Goal: Check status: Check status

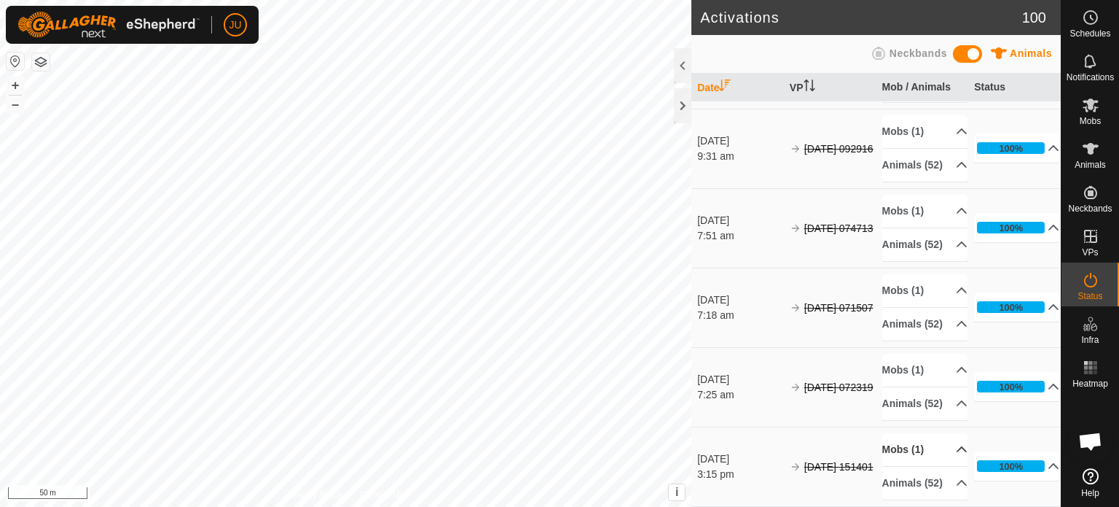
scroll to position [9025, 0]
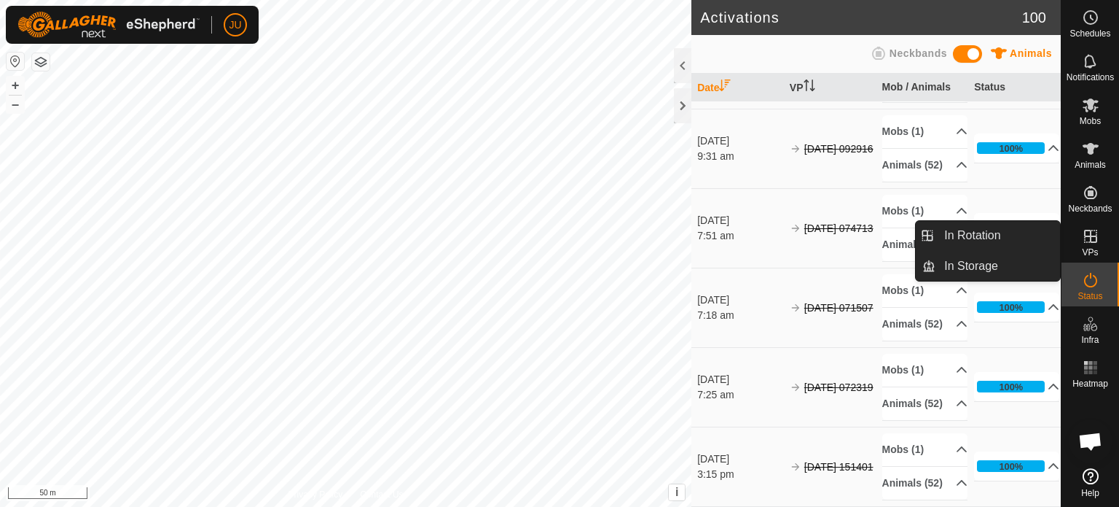
click at [1091, 238] on icon at bounding box center [1090, 235] width 17 height 17
click at [982, 235] on link "In Rotation" at bounding box center [998, 235] width 125 height 29
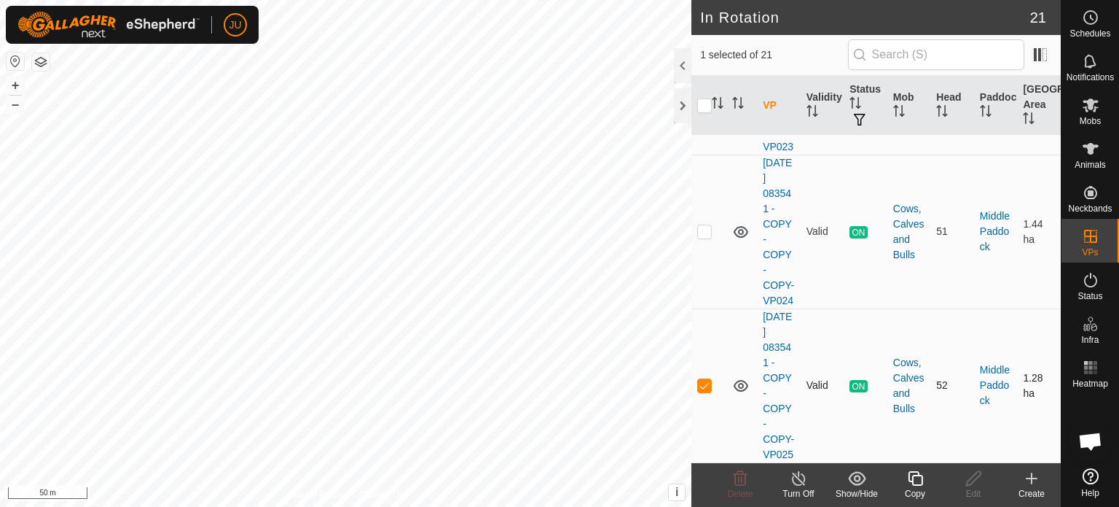
scroll to position [3243, 0]
click at [687, 63] on div at bounding box center [682, 65] width 17 height 35
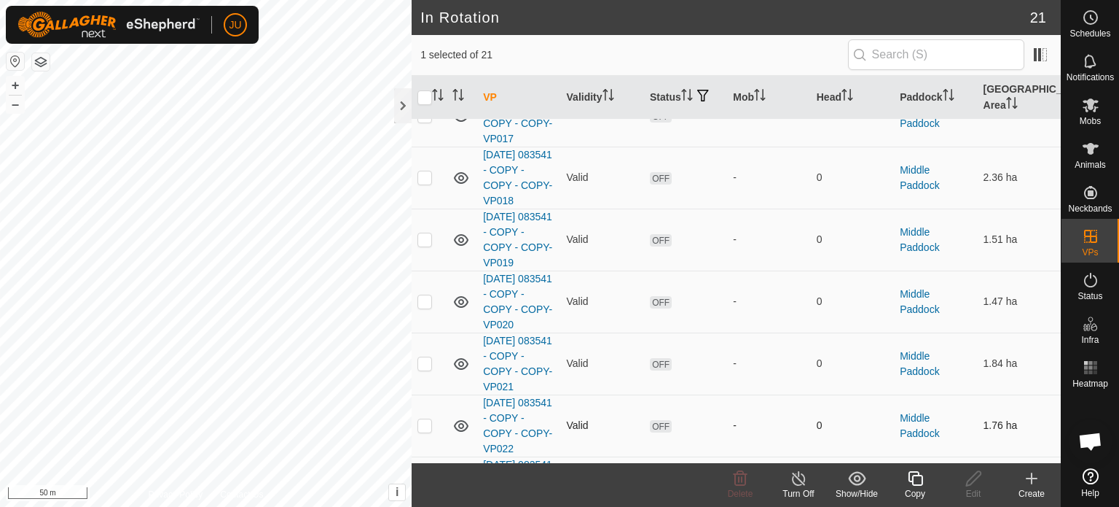
scroll to position [981, 0]
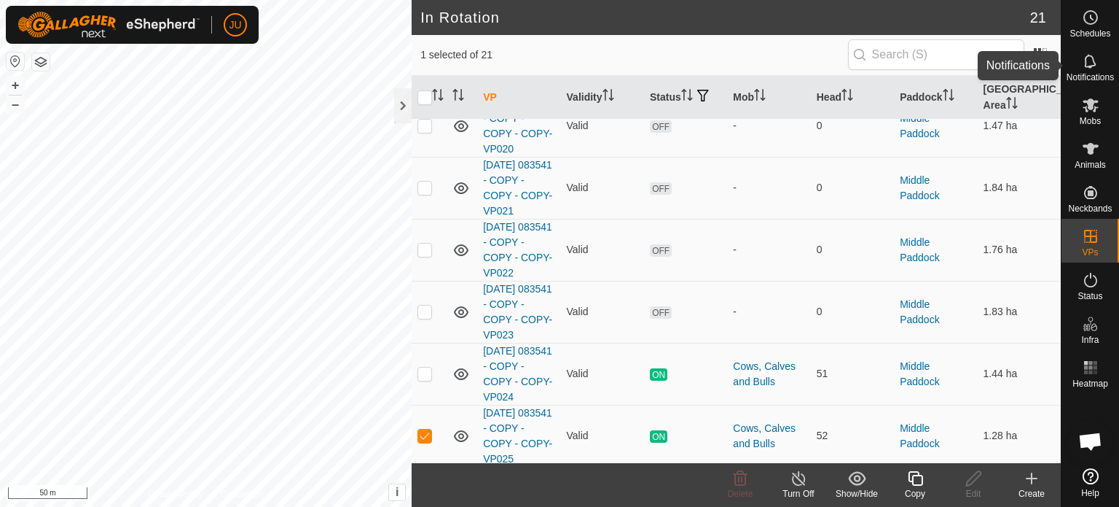
click at [1087, 61] on icon at bounding box center [1090, 60] width 17 height 17
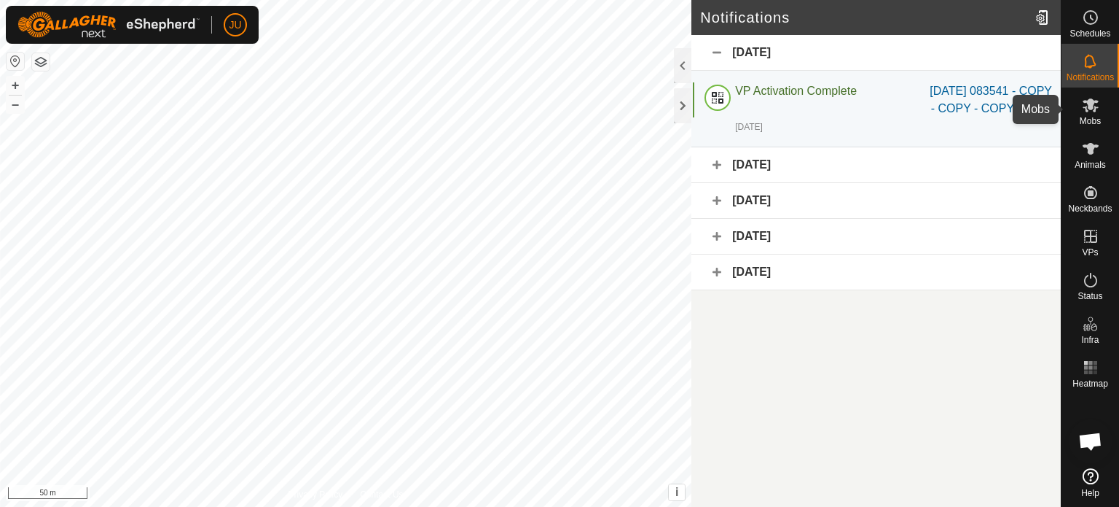
click at [1095, 115] on es-mob-svg-icon at bounding box center [1091, 104] width 26 height 23
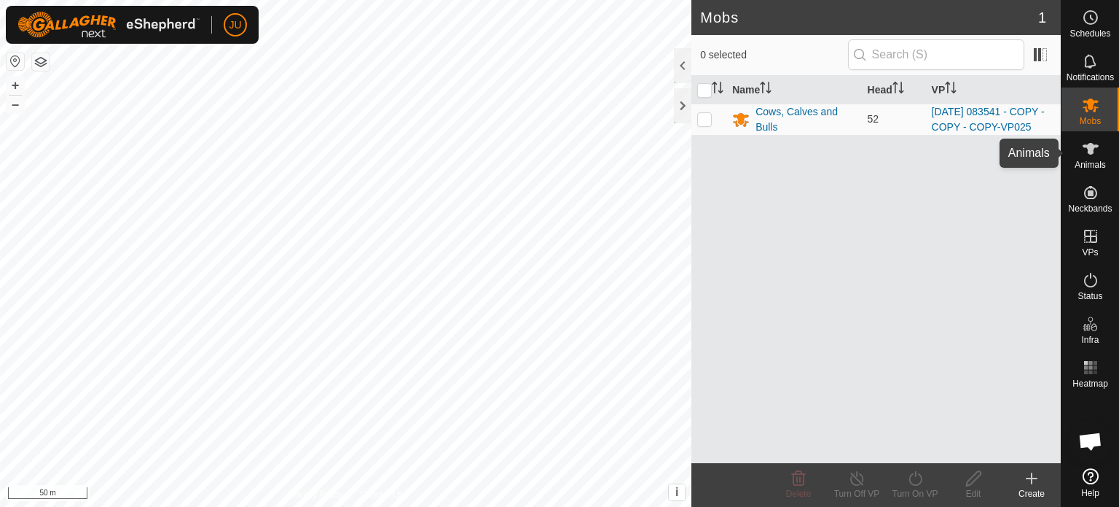
click at [1090, 151] on icon at bounding box center [1091, 149] width 16 height 12
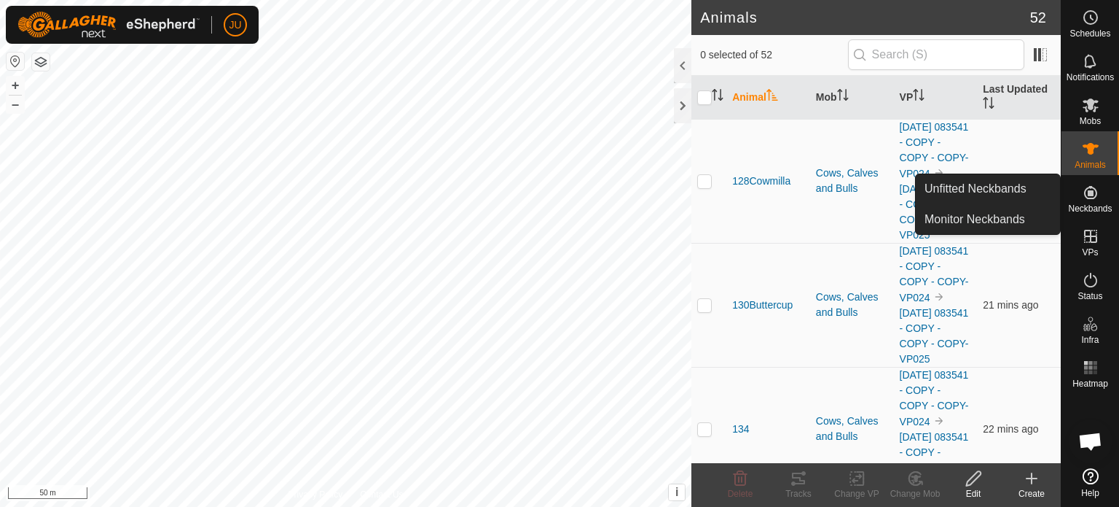
click at [1088, 192] on icon at bounding box center [1091, 192] width 13 height 13
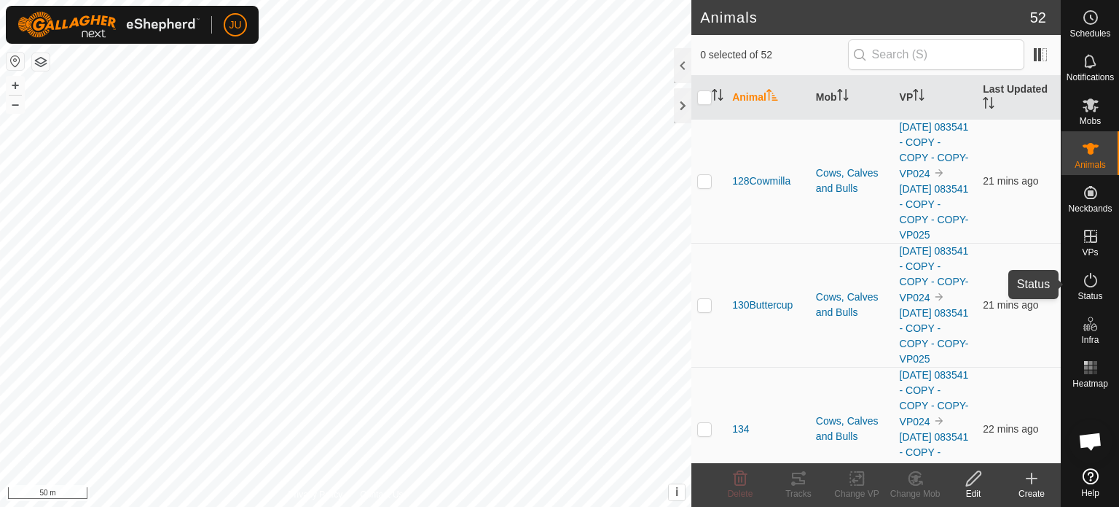
click at [1094, 288] on icon at bounding box center [1090, 279] width 17 height 17
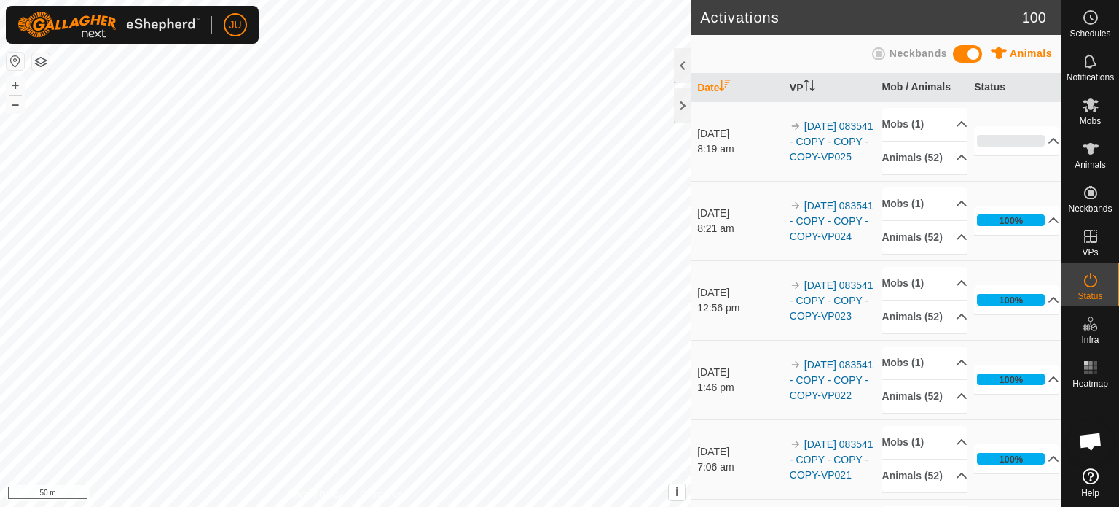
click at [1090, 278] on icon at bounding box center [1090, 279] width 17 height 17
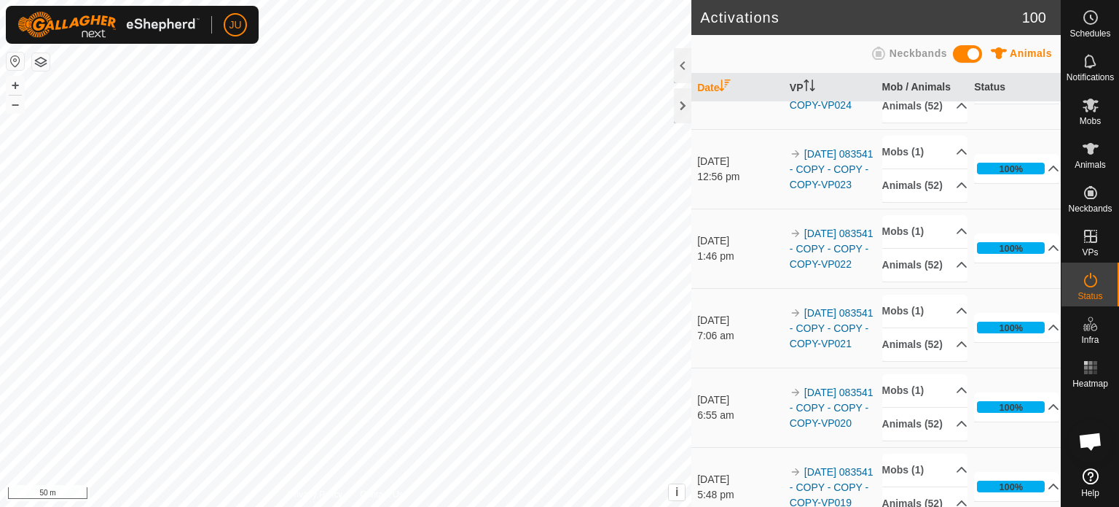
scroll to position [146, 0]
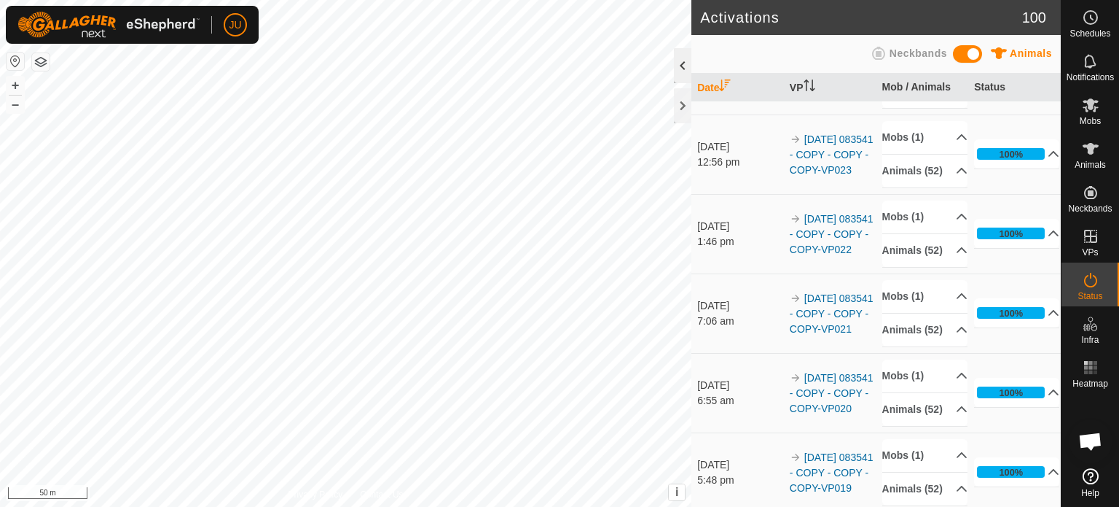
click at [682, 69] on div at bounding box center [682, 65] width 17 height 35
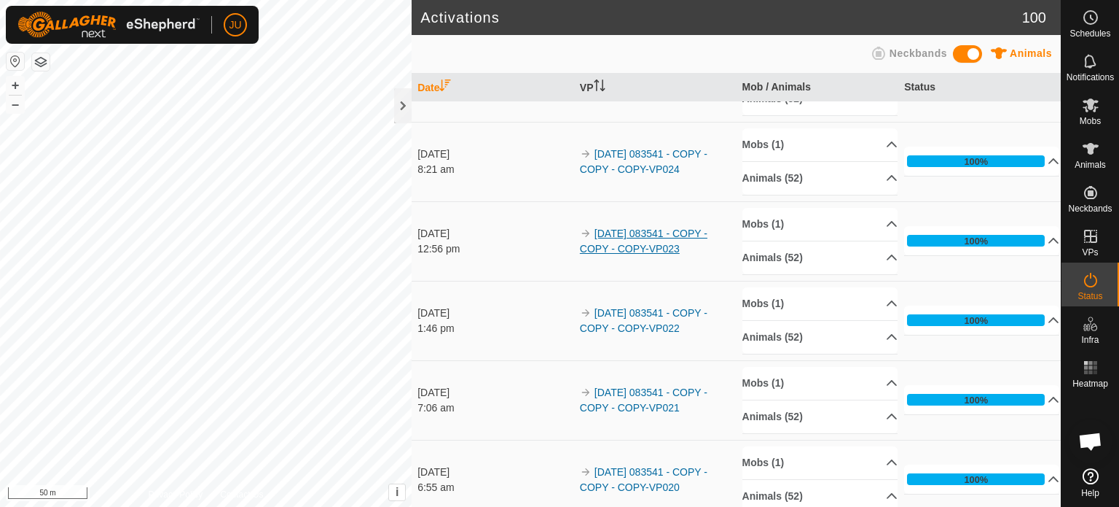
scroll to position [50, 0]
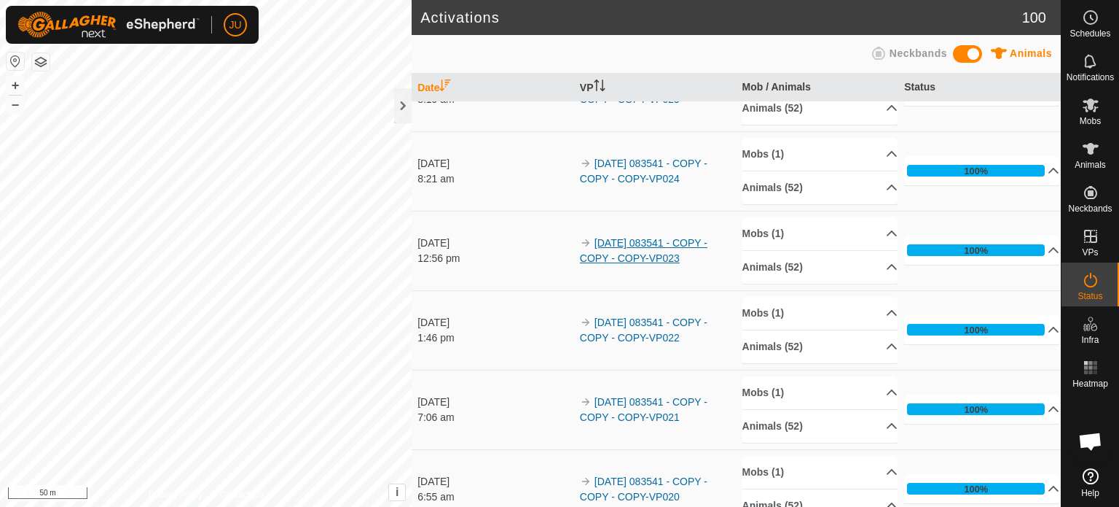
click at [644, 239] on link "[DATE] 083541 - COPY - COPY - COPY-VP023" at bounding box center [644, 250] width 128 height 27
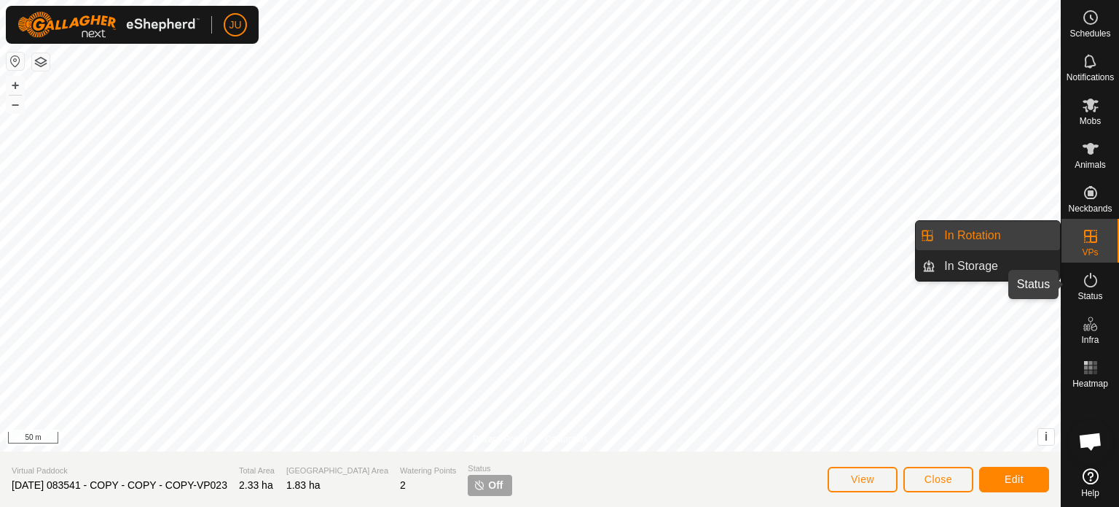
click at [1094, 284] on icon at bounding box center [1090, 279] width 17 height 17
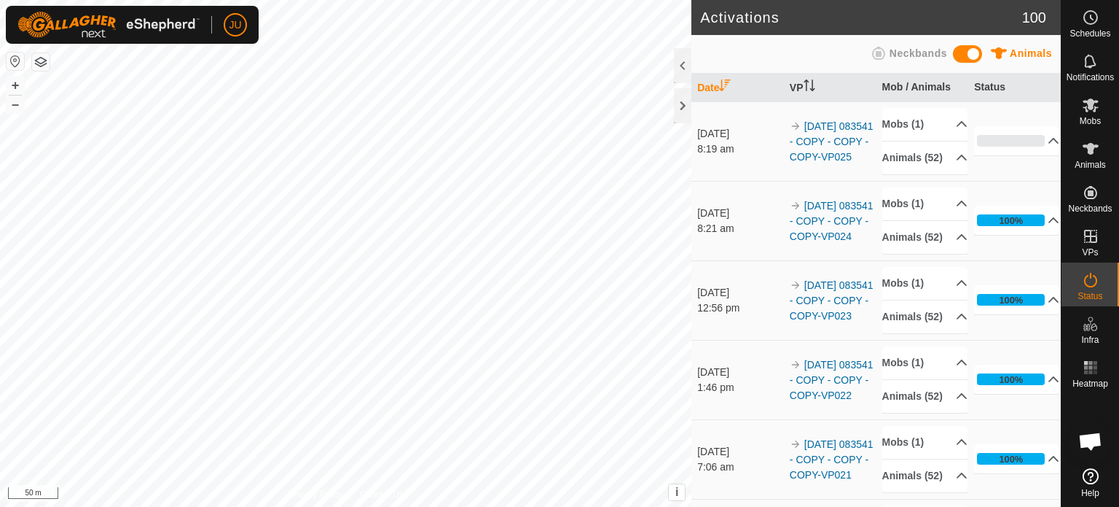
scroll to position [73, 0]
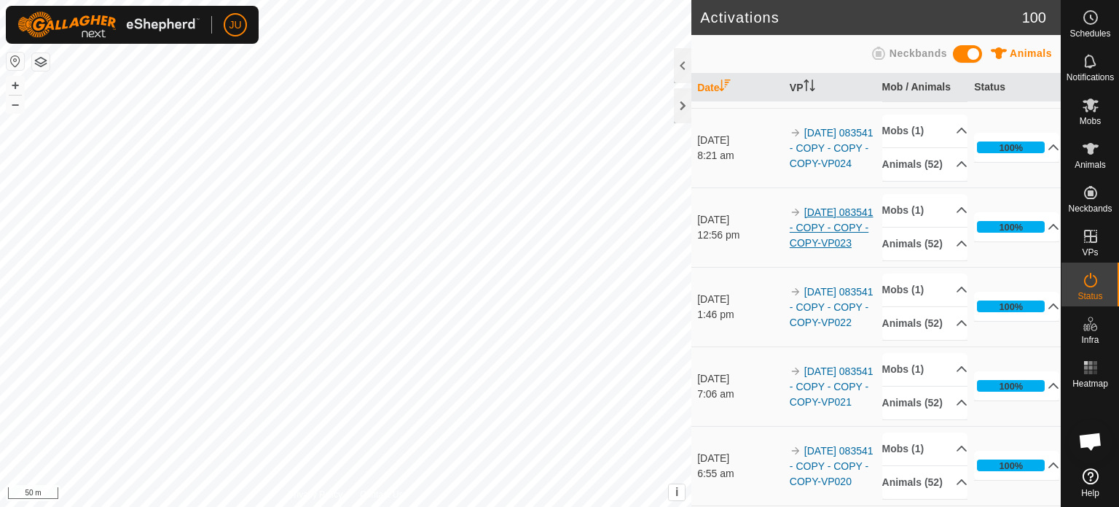
click at [819, 249] on link "[DATE] 083541 - COPY - COPY - COPY-VP023" at bounding box center [832, 227] width 84 height 42
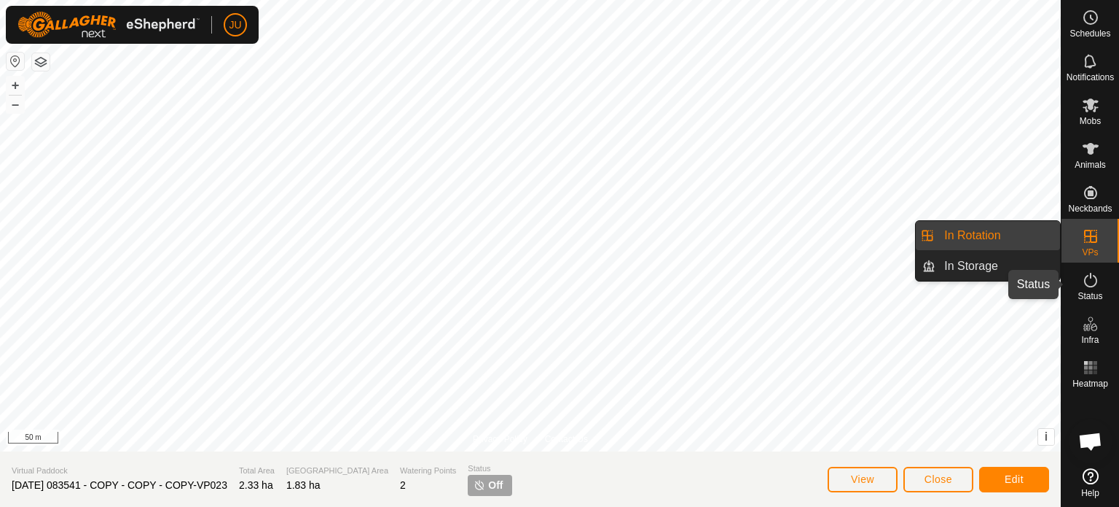
click at [1095, 281] on icon at bounding box center [1090, 279] width 17 height 17
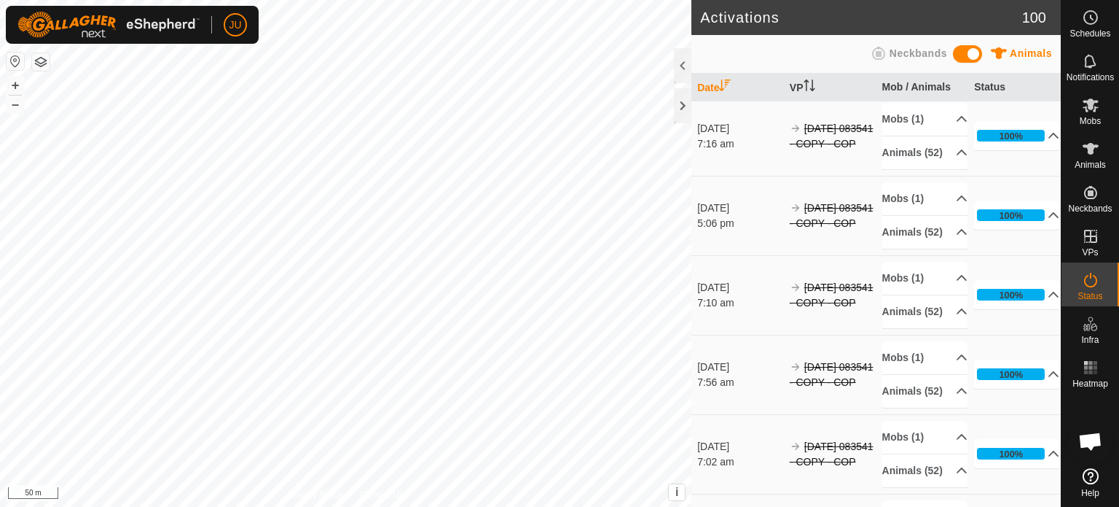
scroll to position [1603, 0]
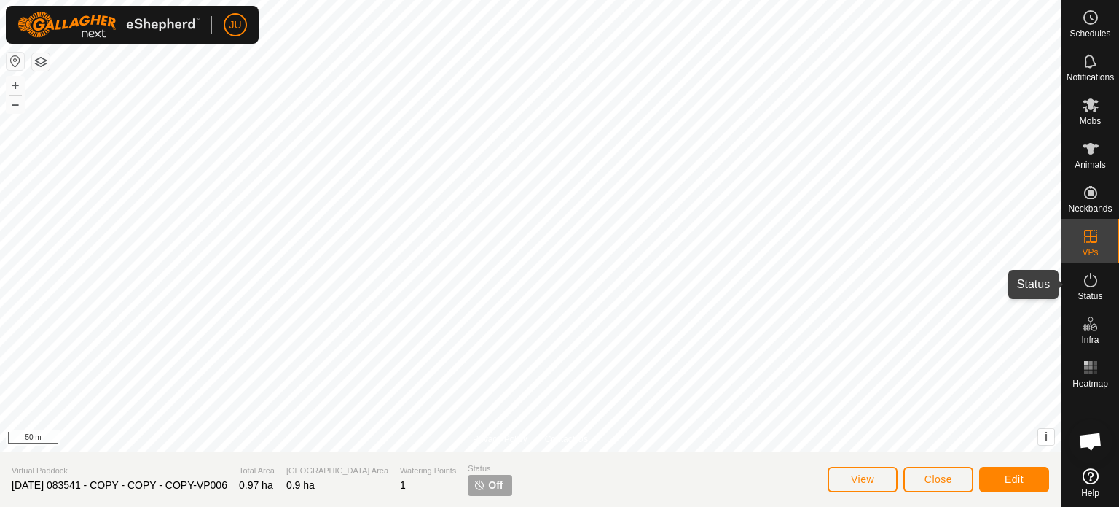
click at [1103, 281] on div "Status" at bounding box center [1091, 284] width 58 height 44
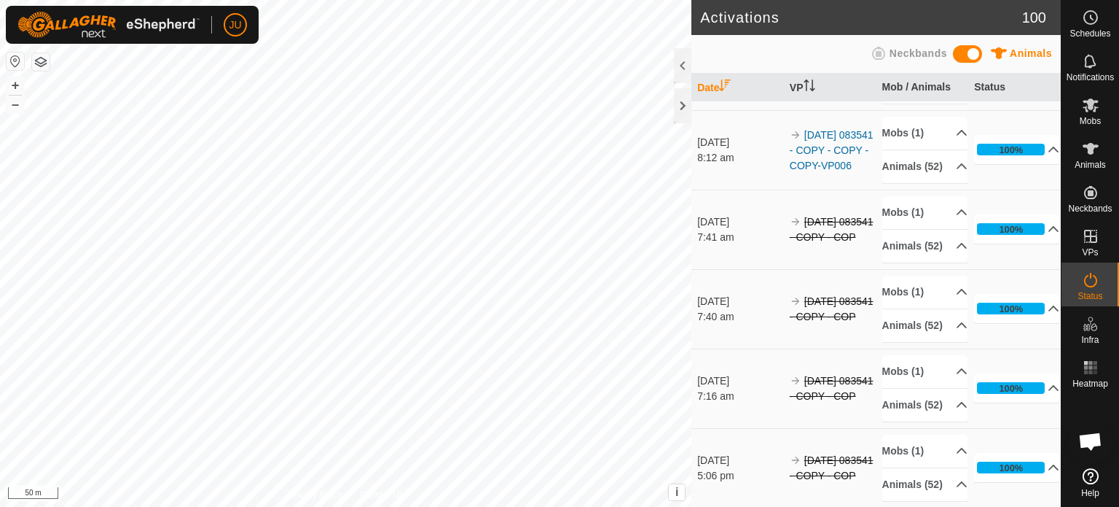
scroll to position [1312, 0]
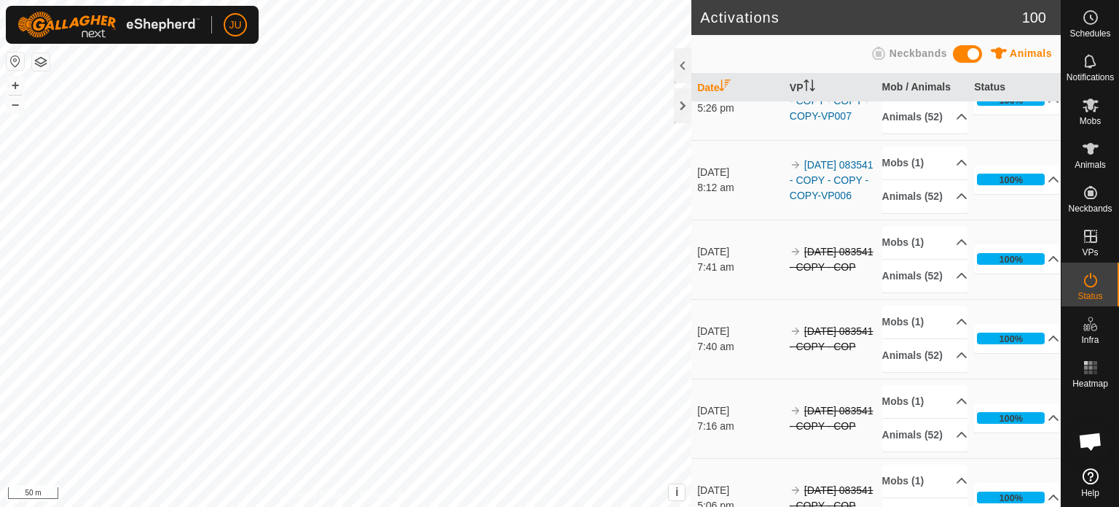
click at [818, 60] on td "[DATE] 083541 - COPY - COPY - COPY-VP008" at bounding box center [830, 20] width 93 height 79
click at [825, 42] on link "[DATE] 083541 - COPY - COPY - COPY-VP008" at bounding box center [832, 21] width 84 height 42
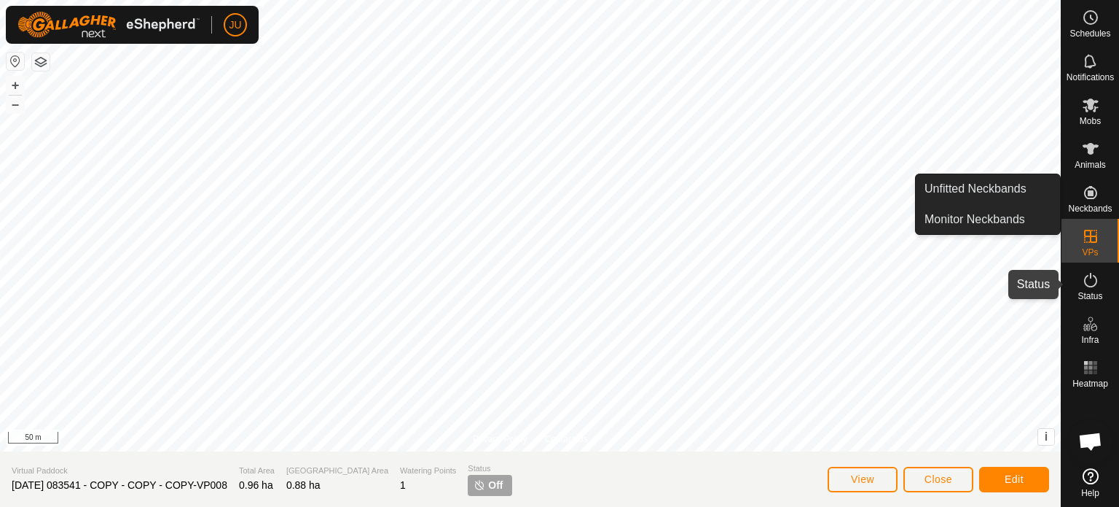
click at [1093, 278] on icon at bounding box center [1090, 279] width 17 height 17
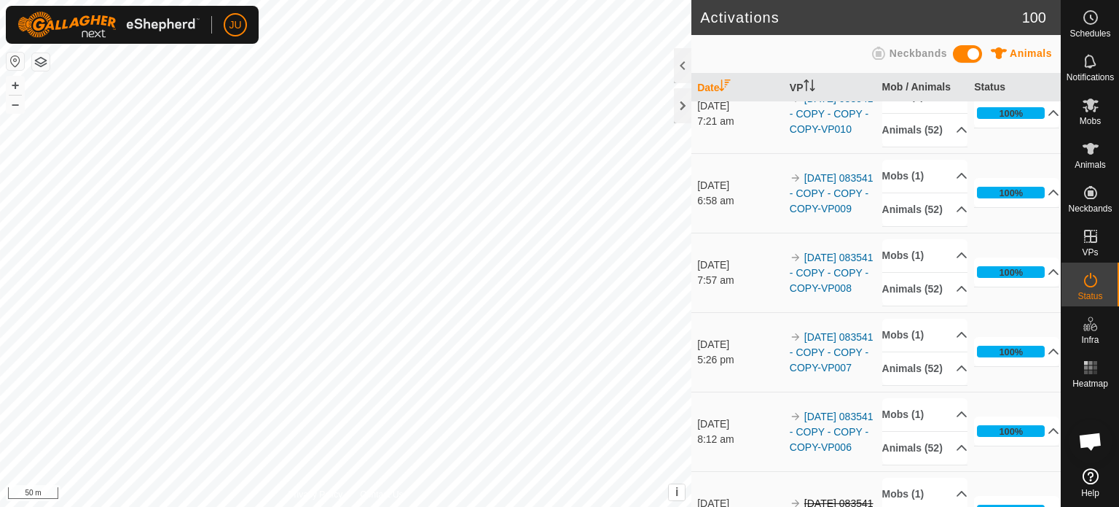
scroll to position [1093, 0]
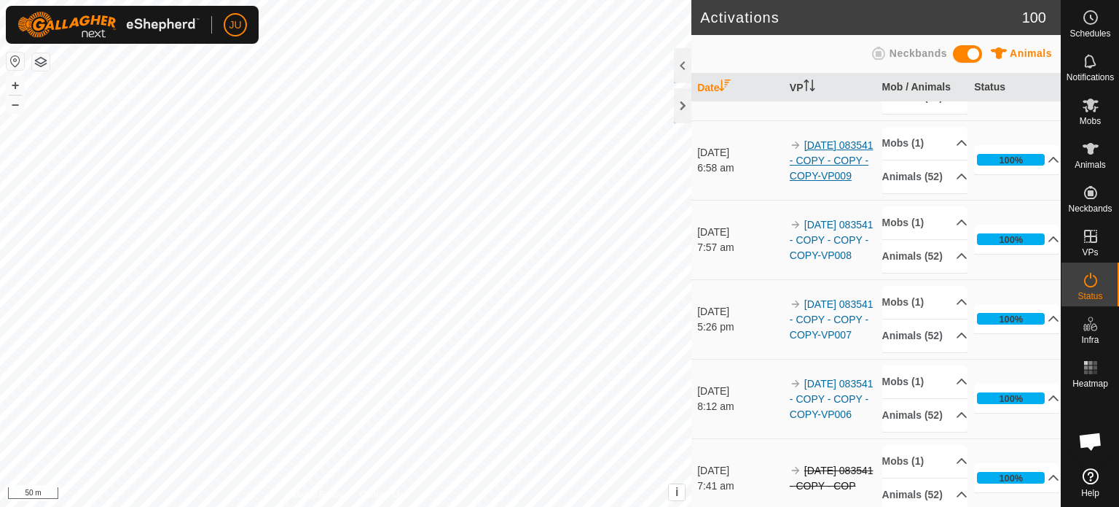
click at [813, 181] on link "[DATE] 083541 - COPY - COPY - COPY-VP009" at bounding box center [832, 160] width 84 height 42
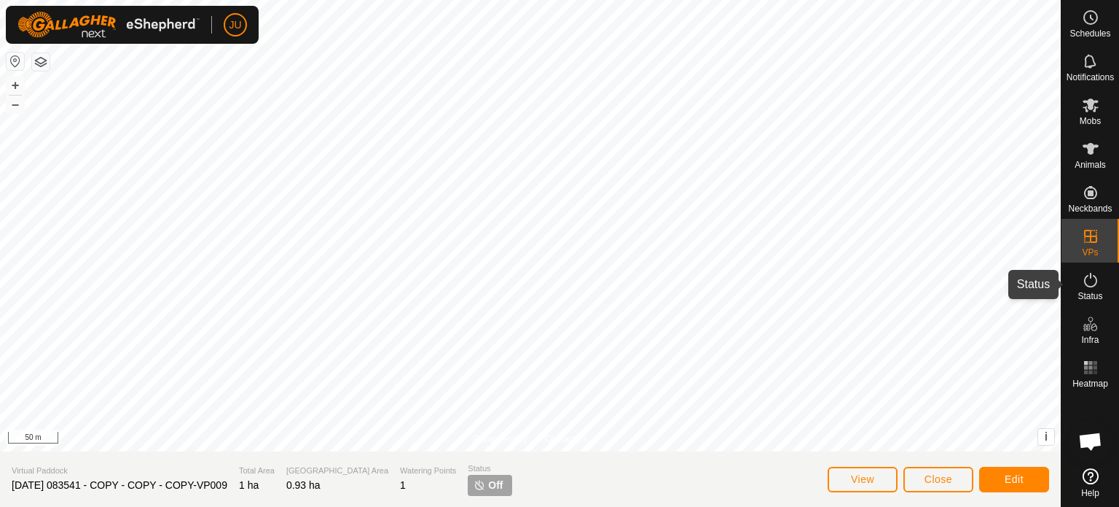
click at [1090, 276] on icon at bounding box center [1091, 280] width 13 height 15
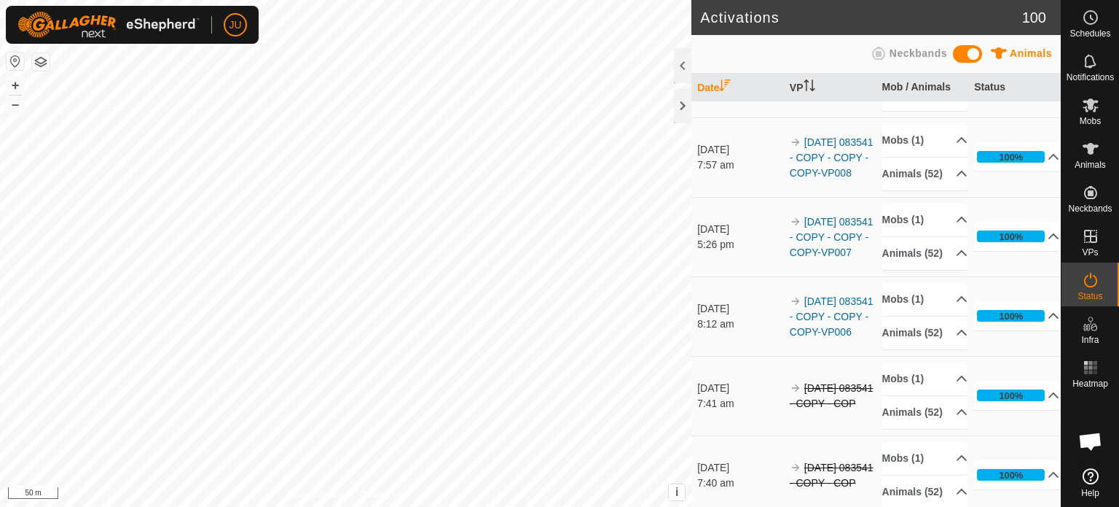
scroll to position [1239, 0]
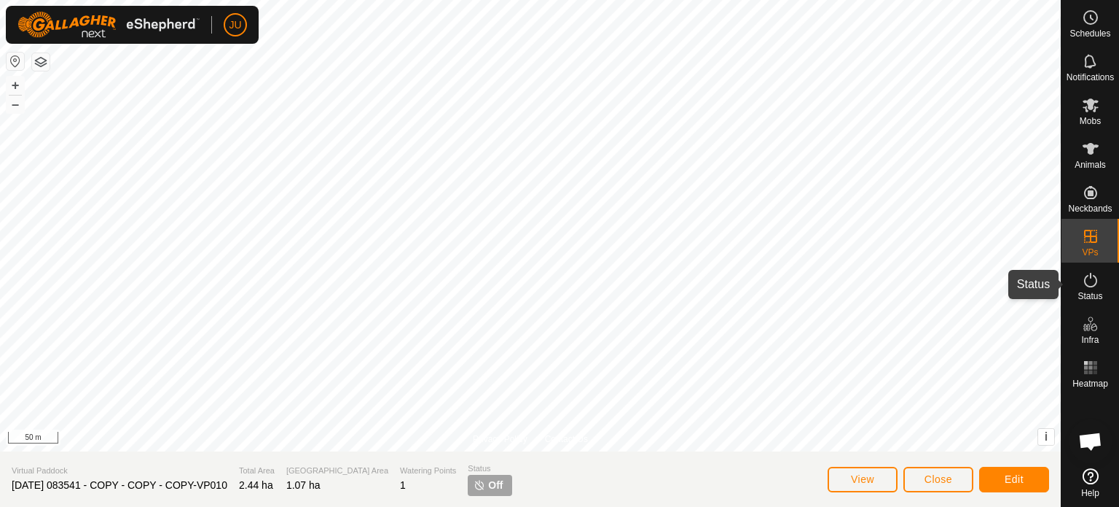
click at [1089, 278] on icon at bounding box center [1090, 279] width 17 height 17
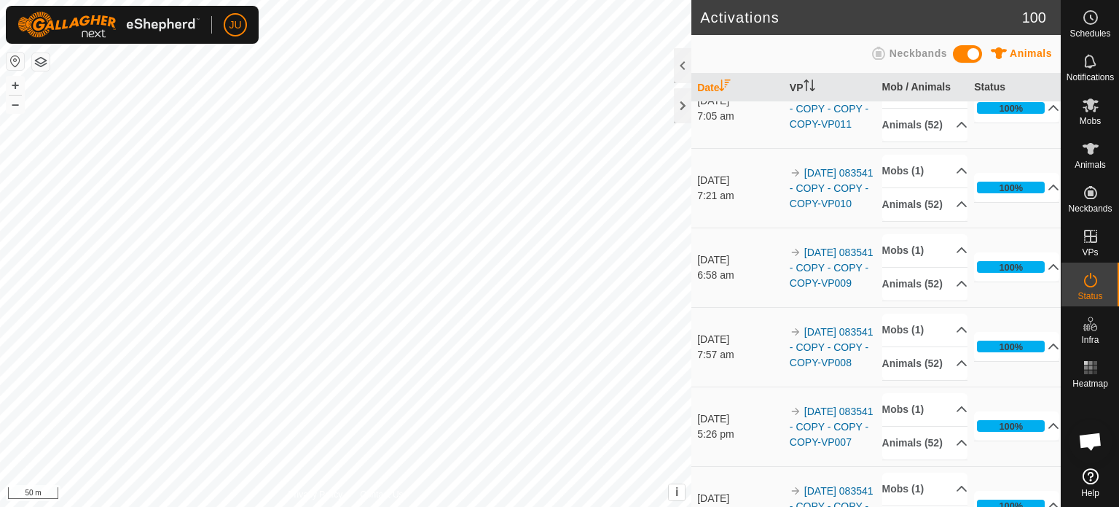
scroll to position [1020, 0]
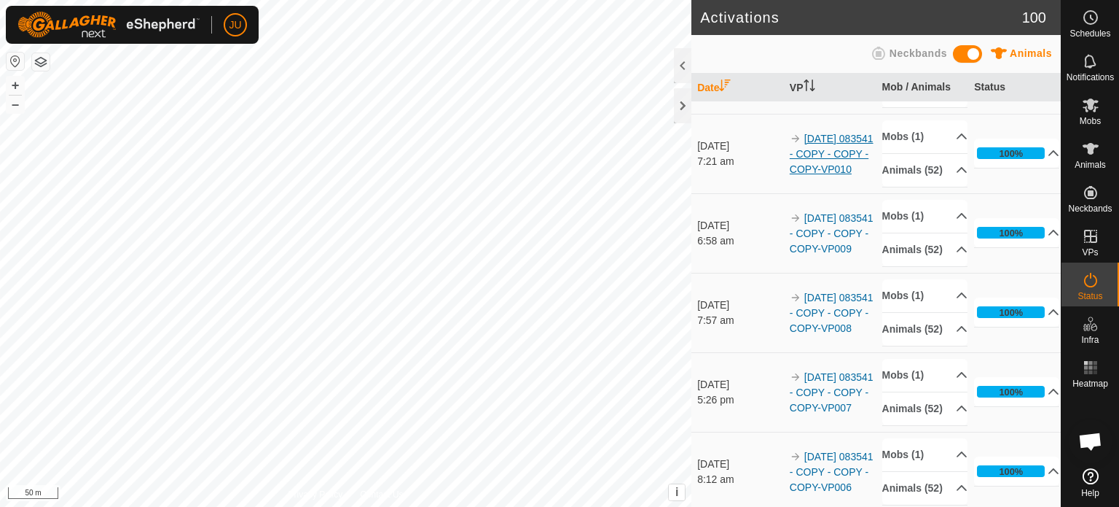
click at [800, 175] on link "[DATE] 083541 - COPY - COPY - COPY-VP010" at bounding box center [832, 154] width 84 height 42
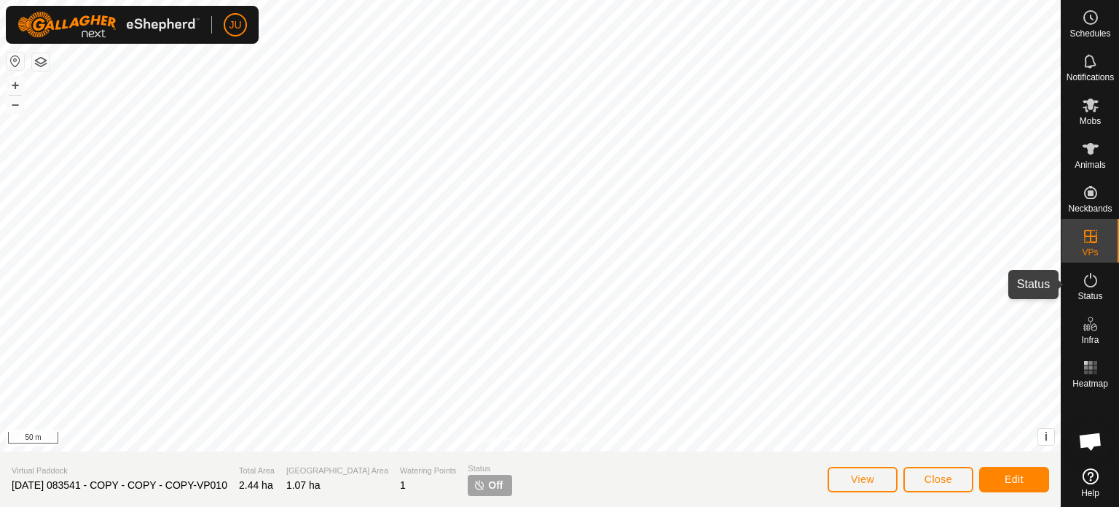
click at [1093, 283] on icon at bounding box center [1090, 279] width 17 height 17
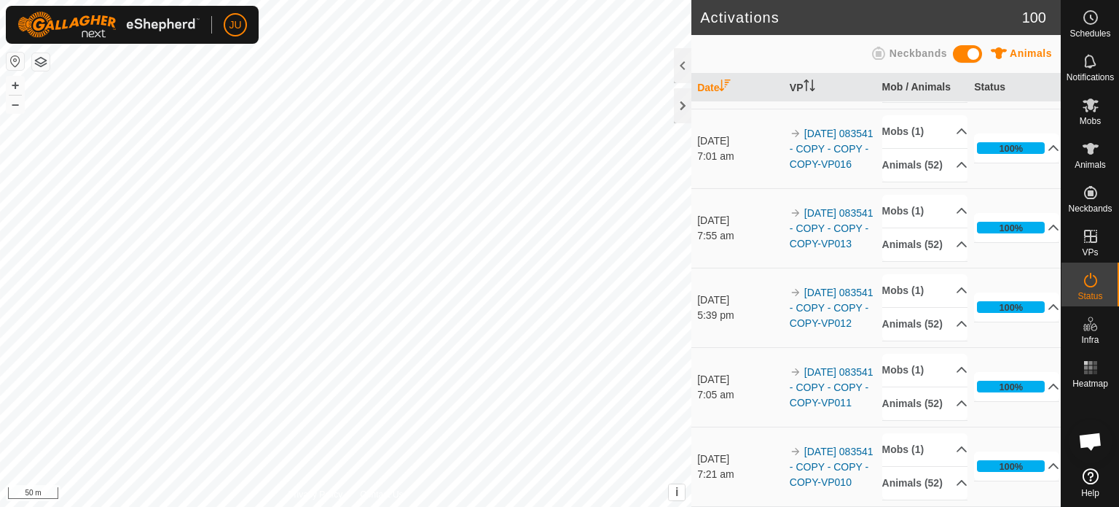
scroll to position [802, 0]
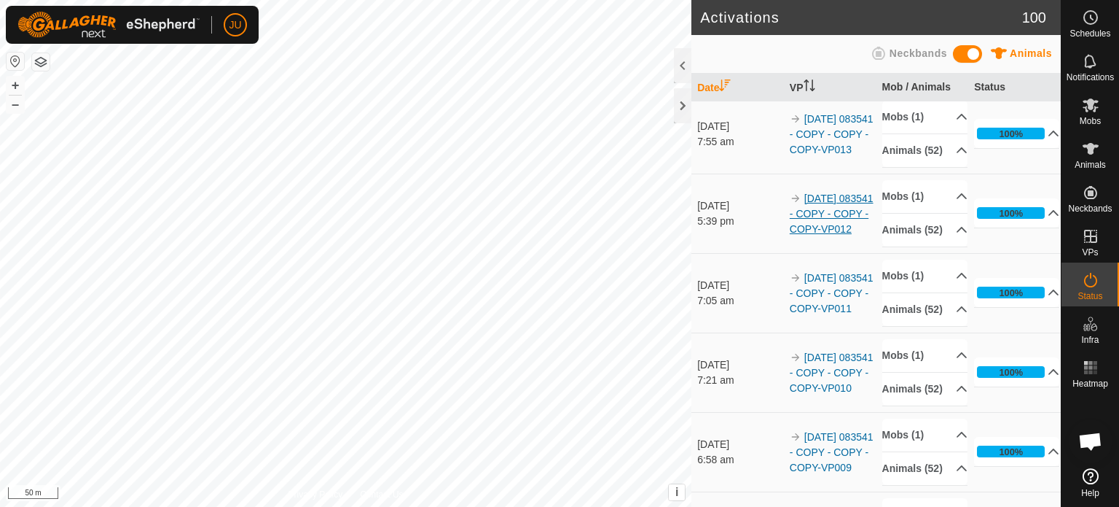
click at [818, 235] on link "[DATE] 083541 - COPY - COPY - COPY-VP012" at bounding box center [832, 213] width 84 height 42
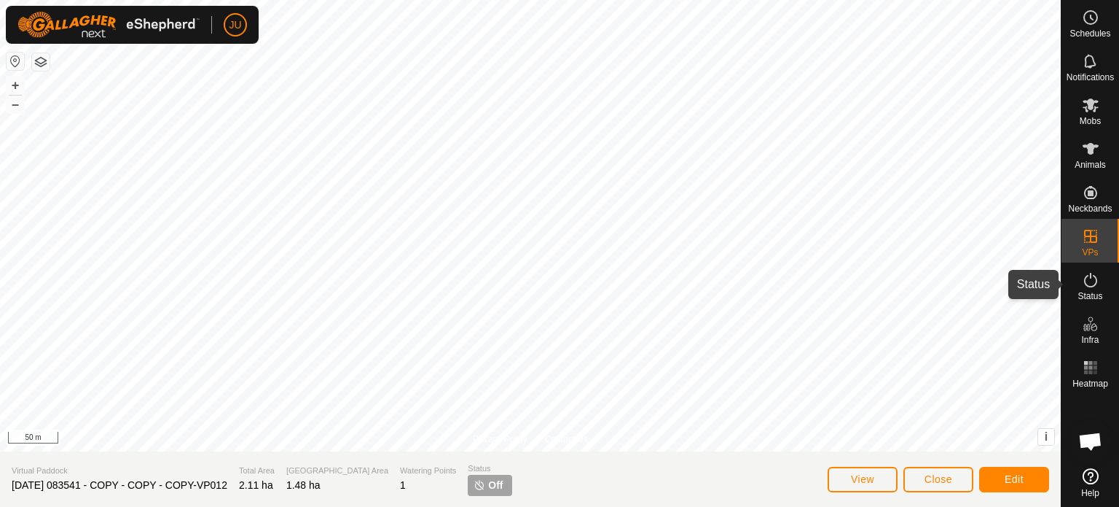
click at [1089, 277] on icon at bounding box center [1090, 279] width 17 height 17
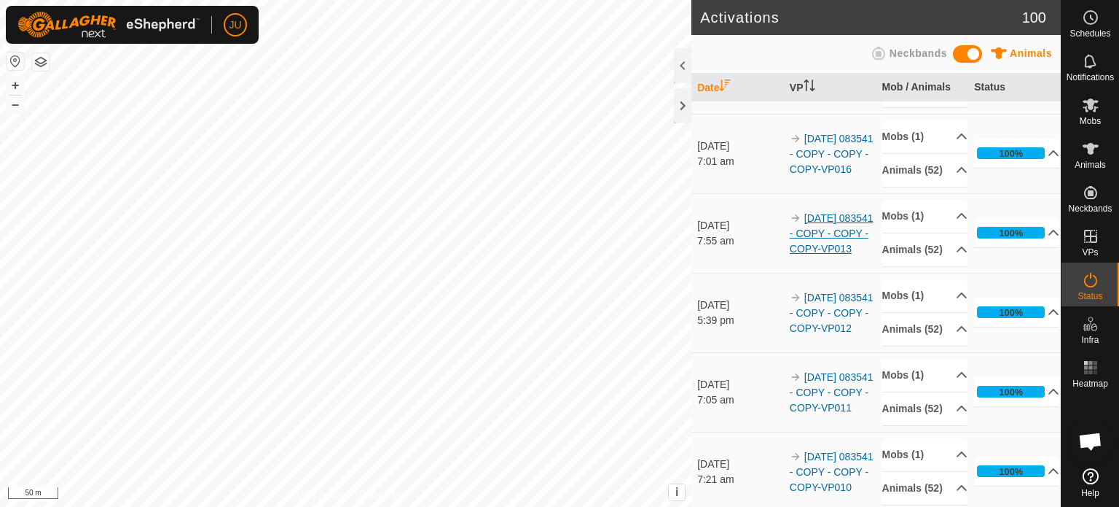
scroll to position [729, 0]
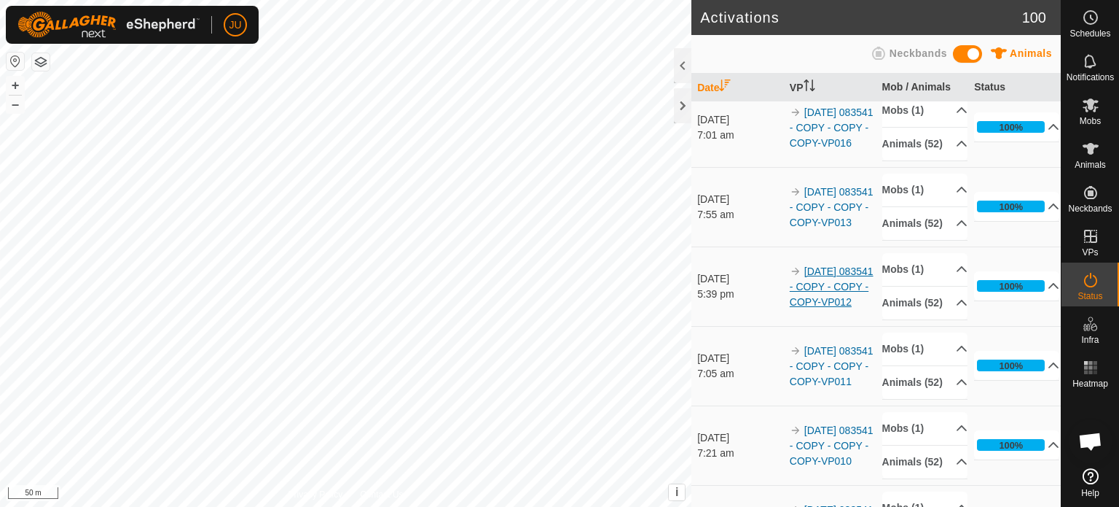
click at [827, 308] on link "[DATE] 083541 - COPY - COPY - COPY-VP012" at bounding box center [832, 286] width 84 height 42
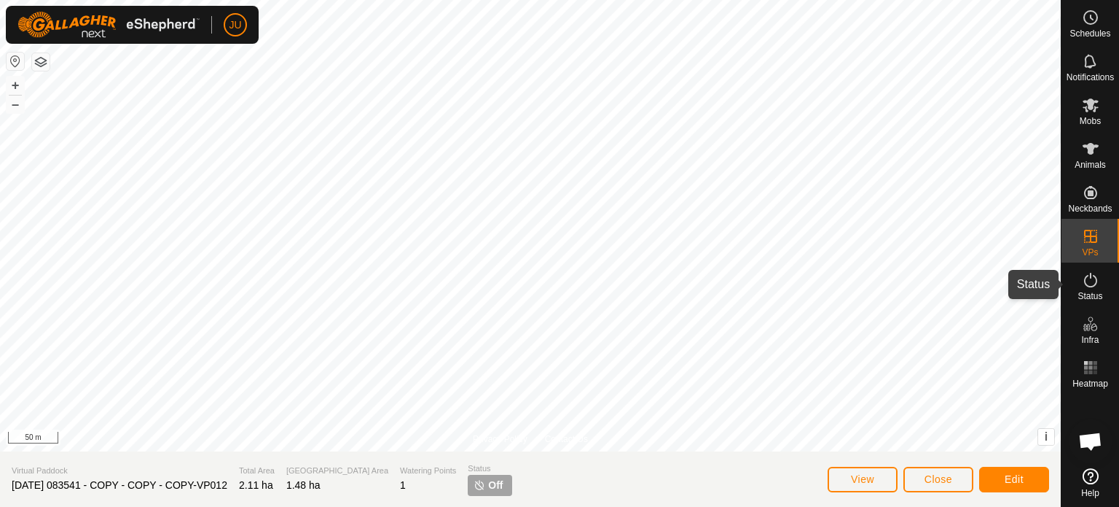
click at [1095, 287] on icon at bounding box center [1090, 279] width 17 height 17
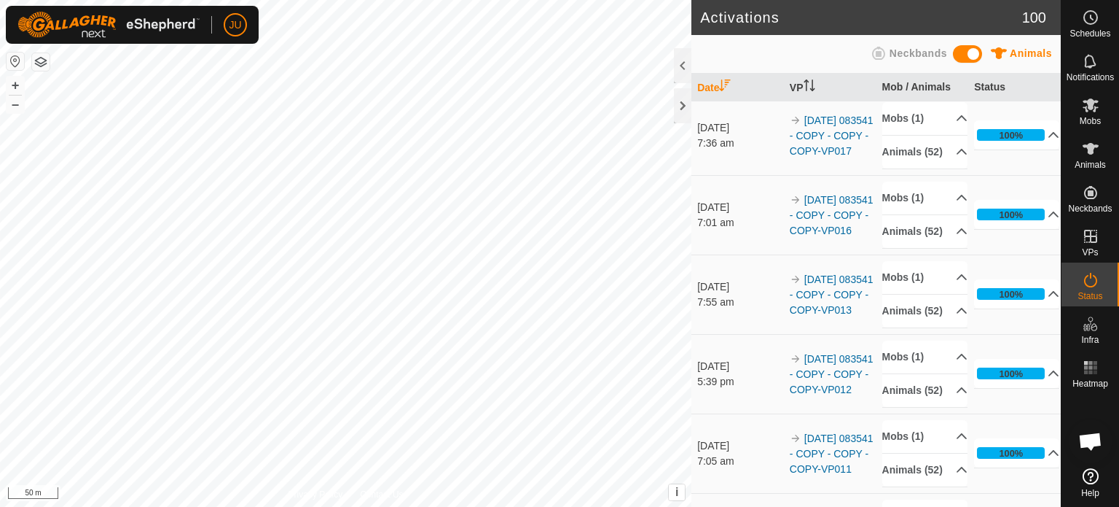
scroll to position [729, 0]
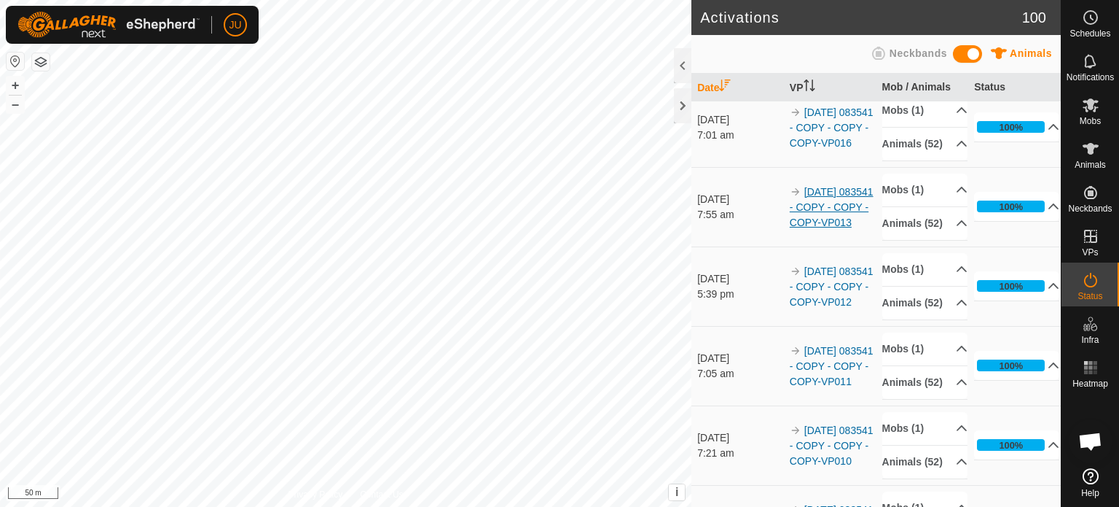
click at [812, 228] on link "[DATE] 083541 - COPY - COPY - COPY-VP013" at bounding box center [832, 207] width 84 height 42
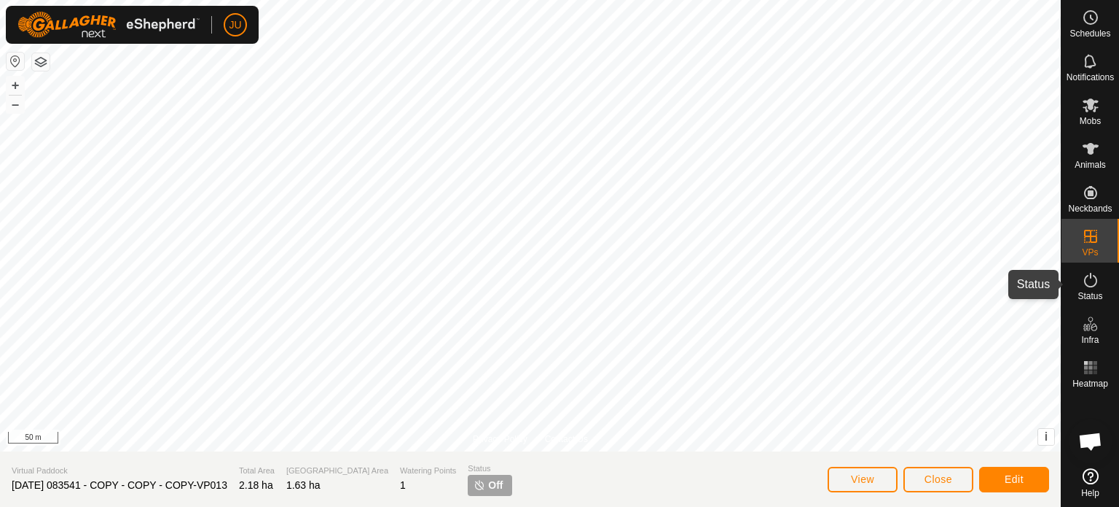
click at [1099, 282] on icon at bounding box center [1090, 279] width 17 height 17
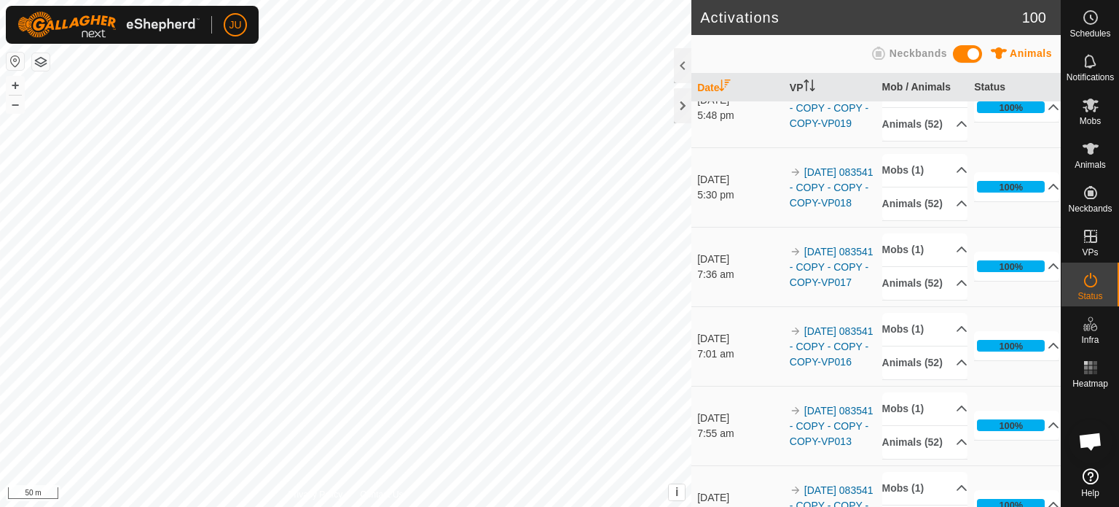
scroll to position [656, 0]
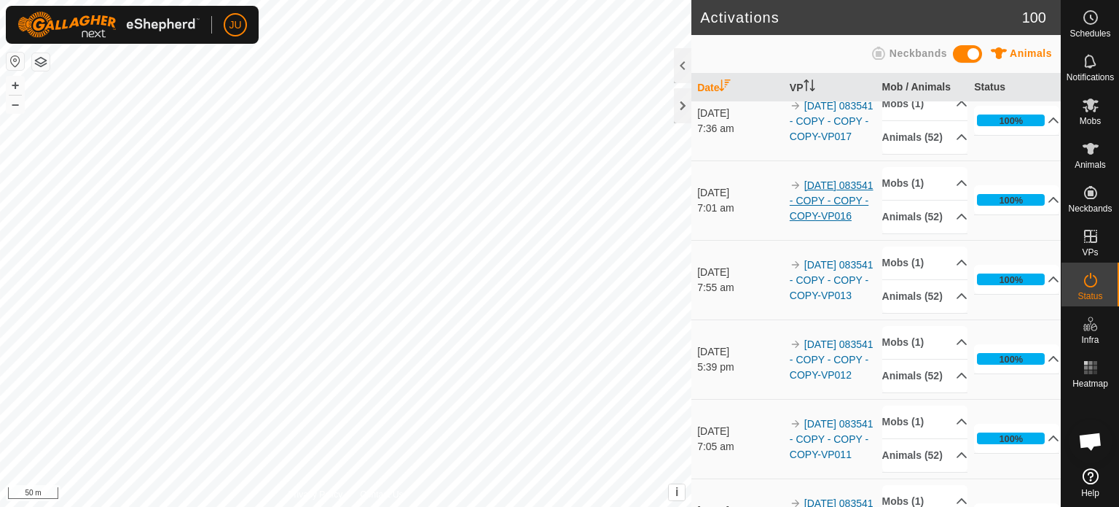
click at [818, 222] on link "[DATE] 083541 - COPY - COPY - COPY-VP016" at bounding box center [832, 200] width 84 height 42
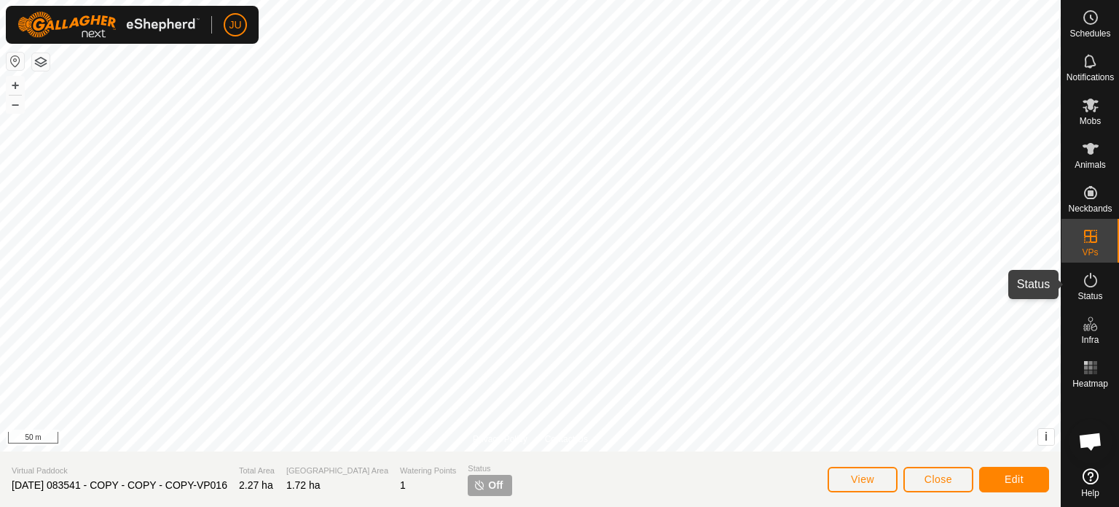
click at [1093, 284] on icon at bounding box center [1090, 279] width 17 height 17
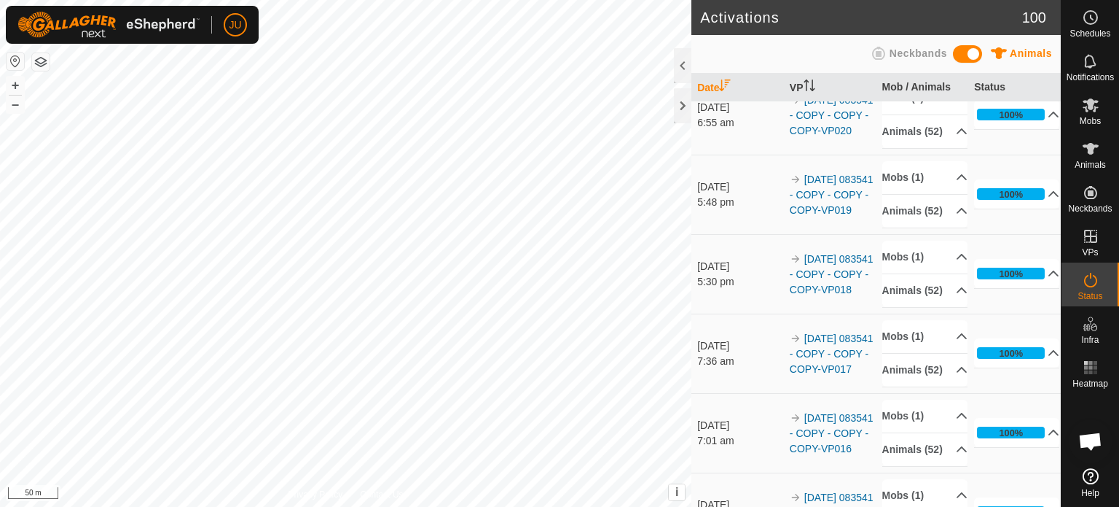
scroll to position [437, 0]
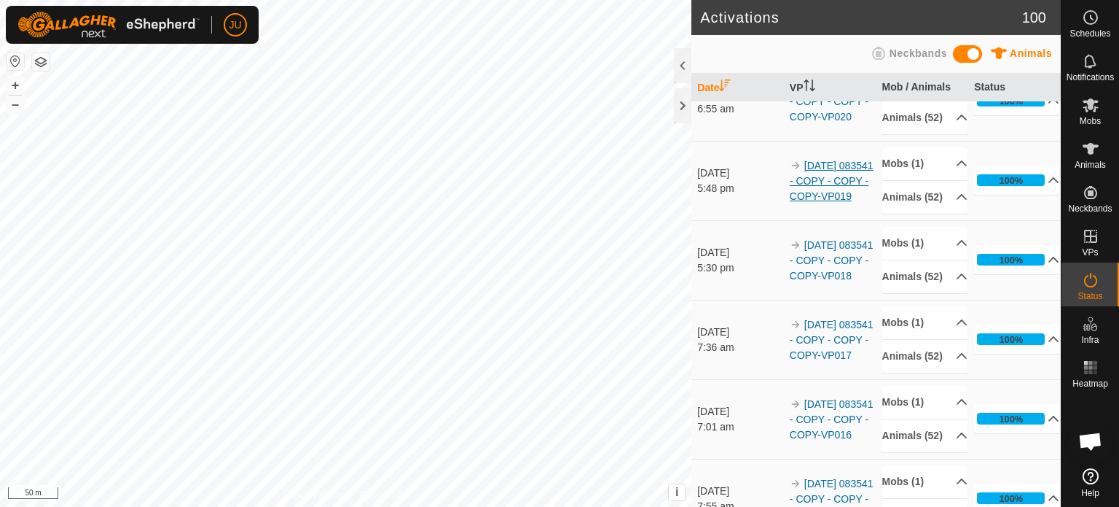
click at [813, 202] on link "[DATE] 083541 - COPY - COPY - COPY-VP019" at bounding box center [832, 181] width 84 height 42
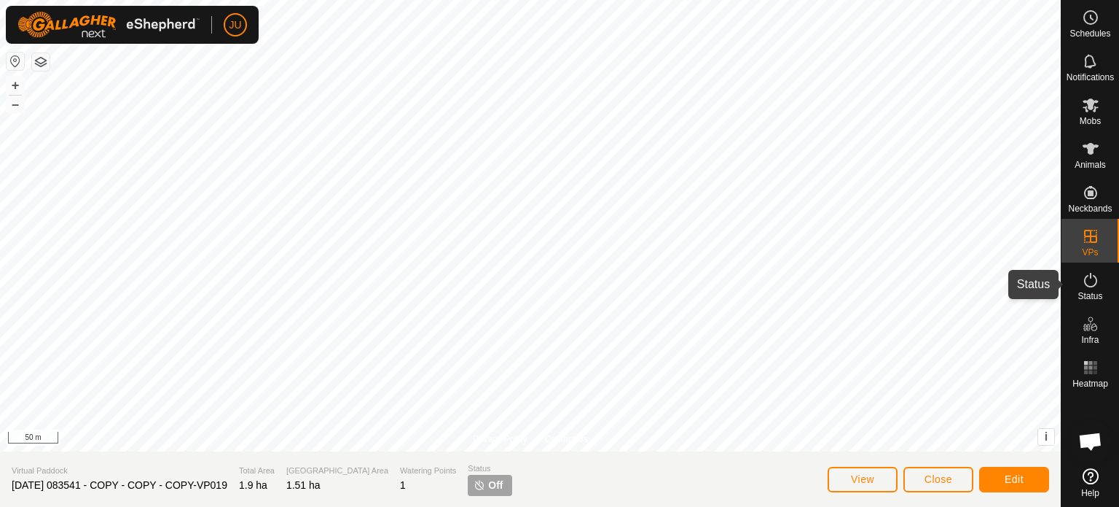
click at [1099, 279] on icon at bounding box center [1090, 279] width 17 height 17
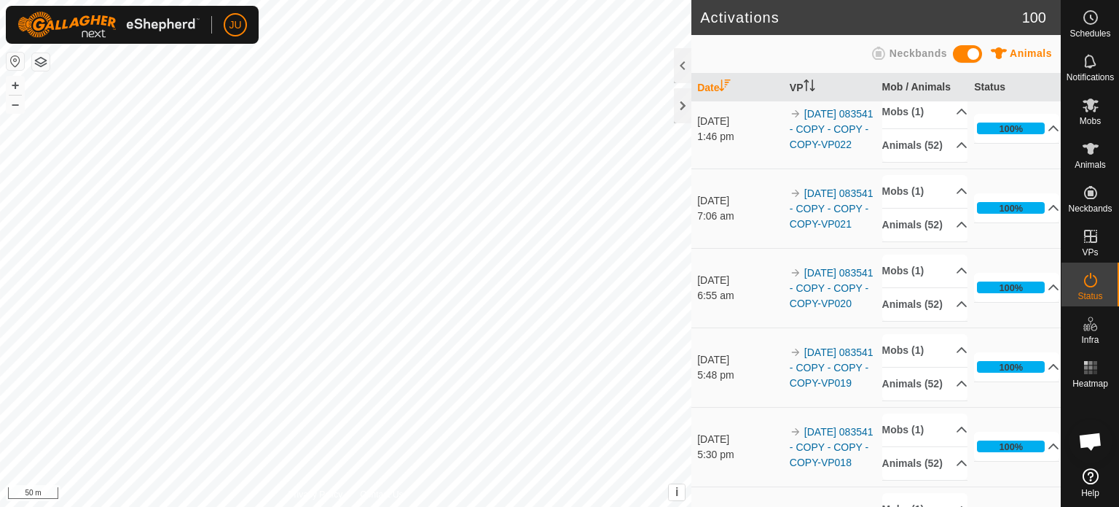
scroll to position [219, 0]
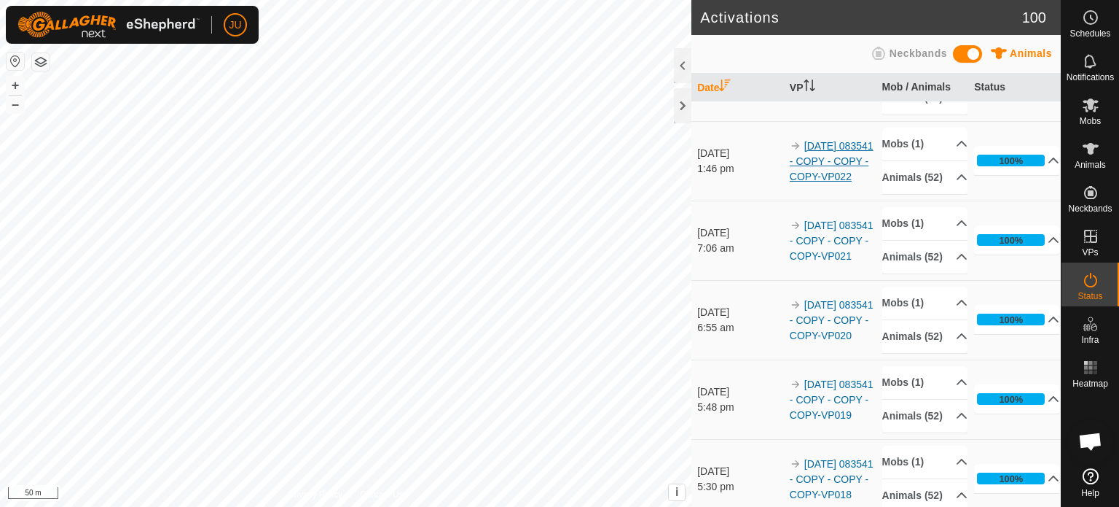
click at [811, 182] on link "[DATE] 083541 - COPY - COPY - COPY-VP022" at bounding box center [832, 161] width 84 height 42
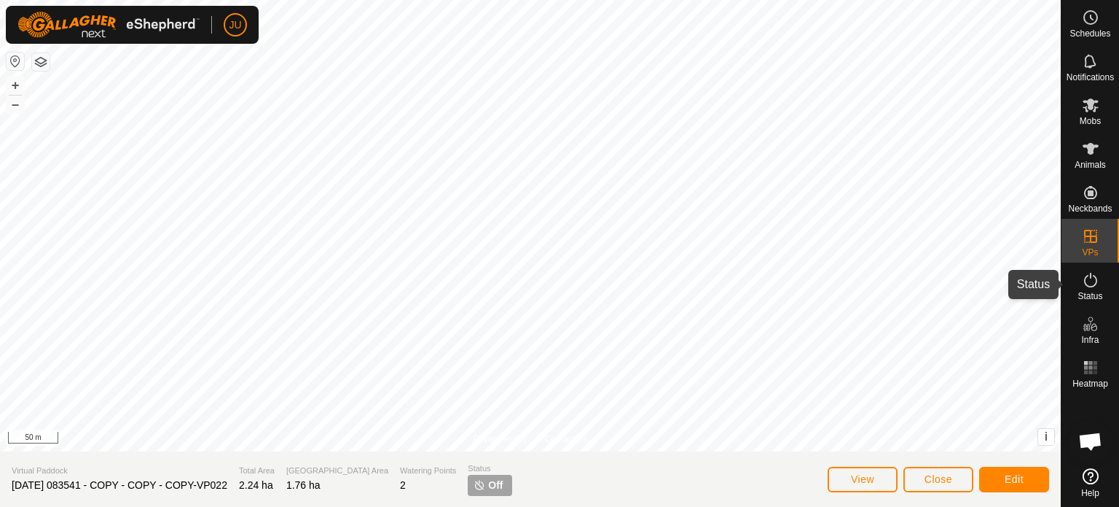
click at [1095, 286] on icon at bounding box center [1090, 279] width 17 height 17
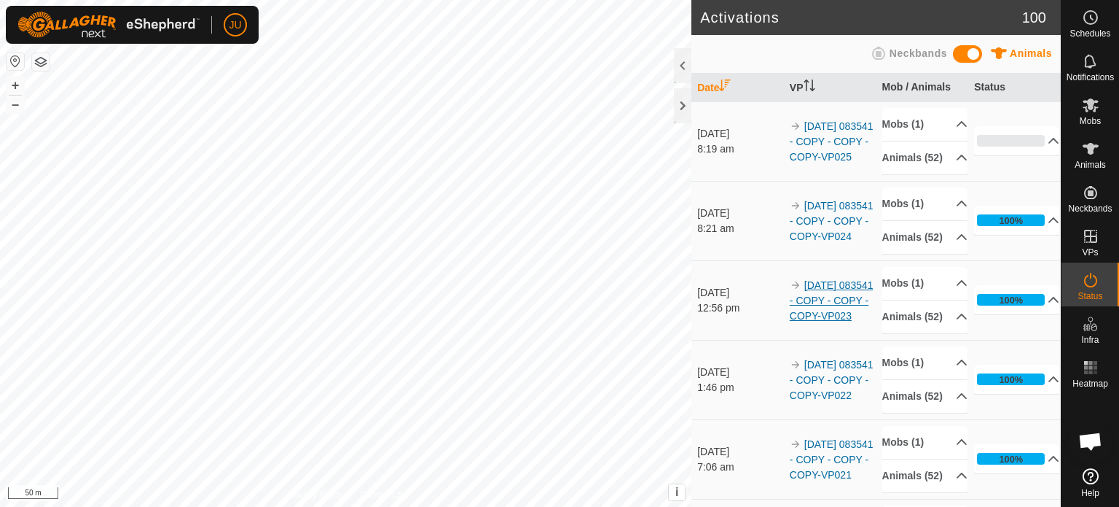
click at [827, 321] on link "[DATE] 083541 - COPY - COPY - COPY-VP023" at bounding box center [832, 300] width 84 height 42
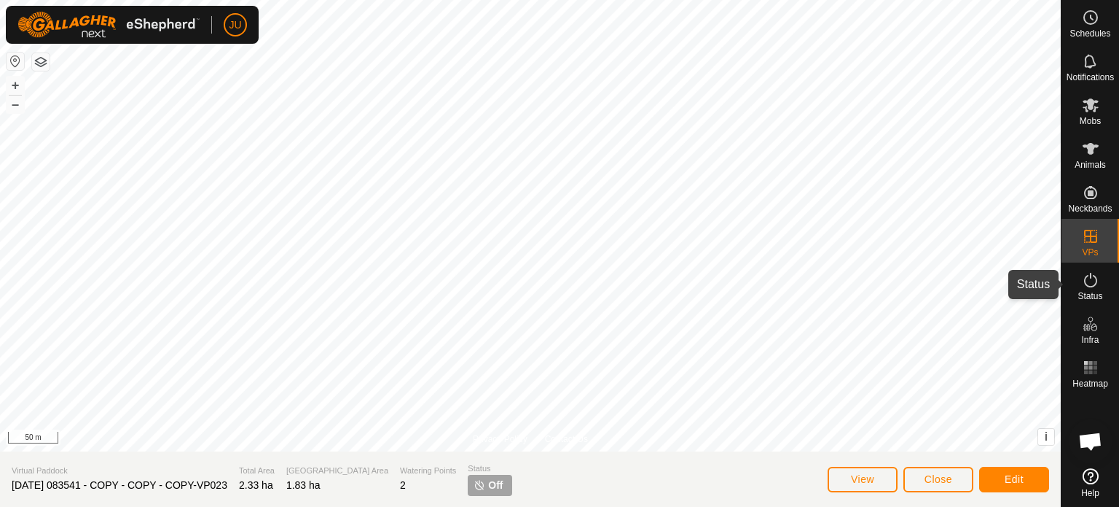
click at [1092, 282] on icon at bounding box center [1090, 279] width 17 height 17
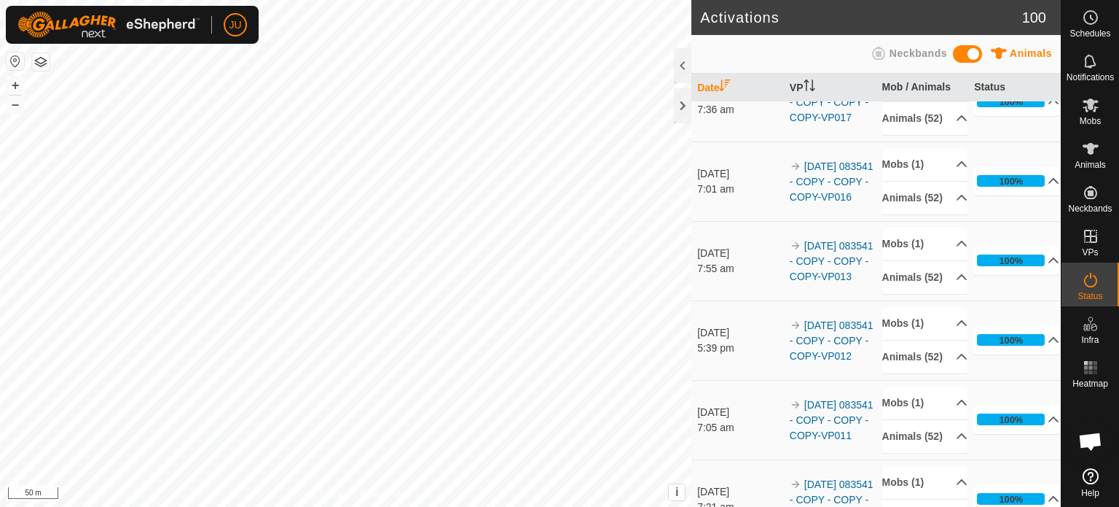
scroll to position [656, 0]
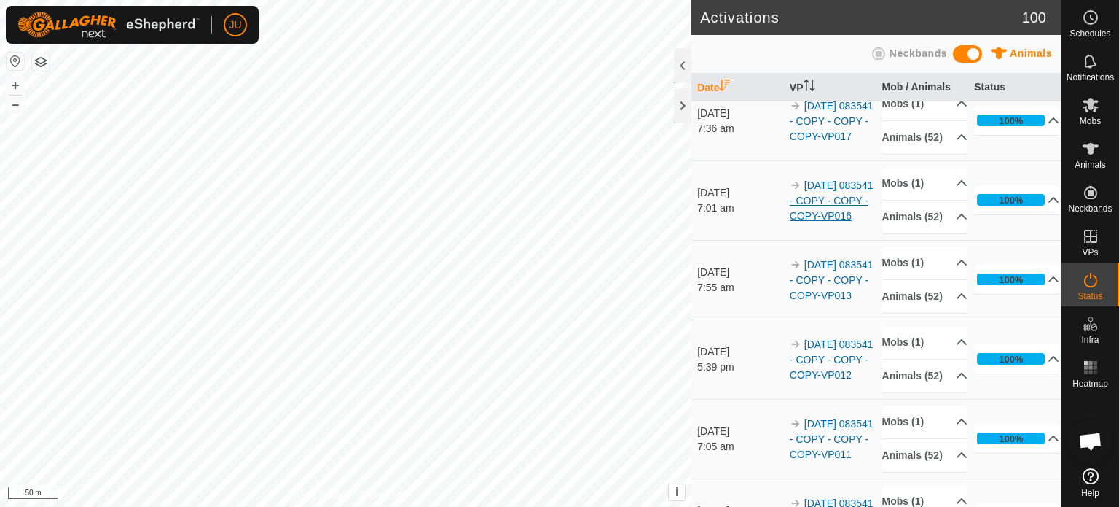
click at [833, 222] on link "[DATE] 083541 - COPY - COPY - COPY-VP016" at bounding box center [832, 200] width 84 height 42
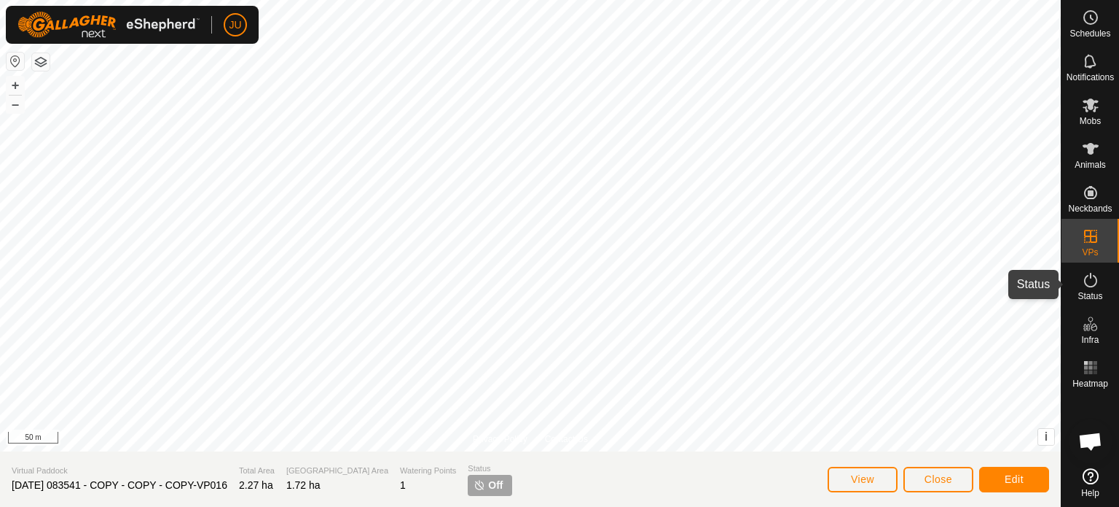
click at [1091, 279] on icon at bounding box center [1090, 279] width 17 height 17
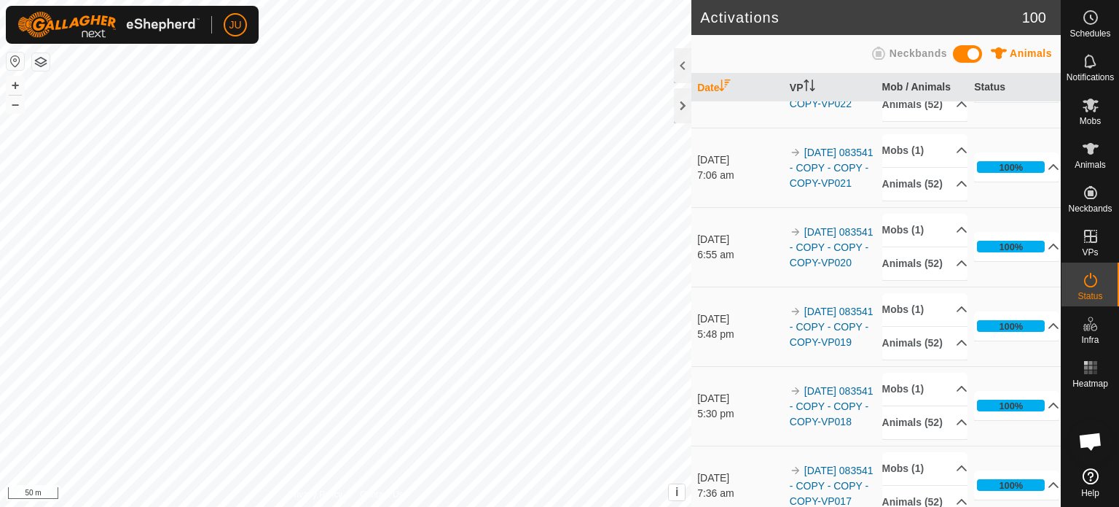
scroll to position [437, 0]
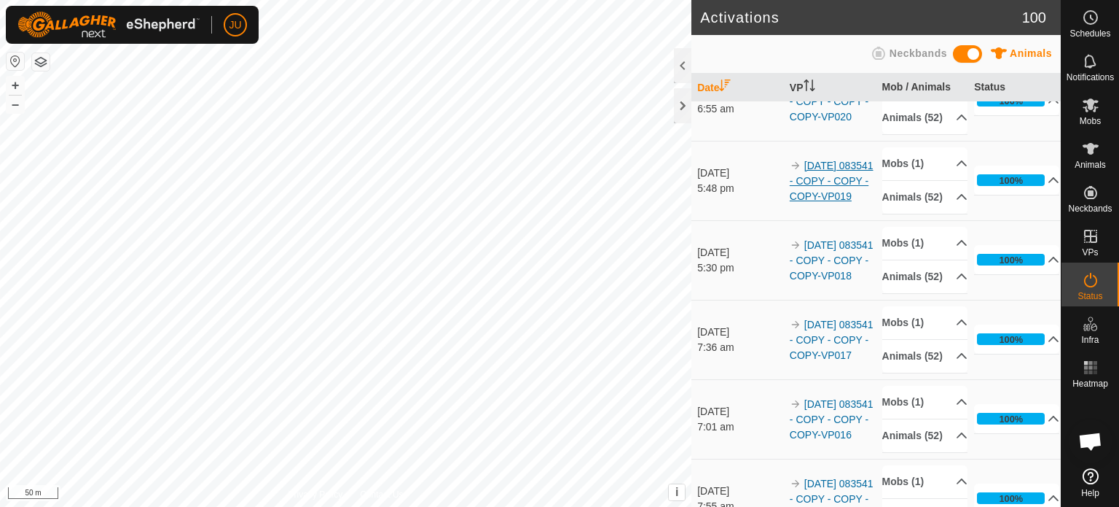
click at [835, 202] on link "[DATE] 083541 - COPY - COPY - COPY-VP019" at bounding box center [832, 181] width 84 height 42
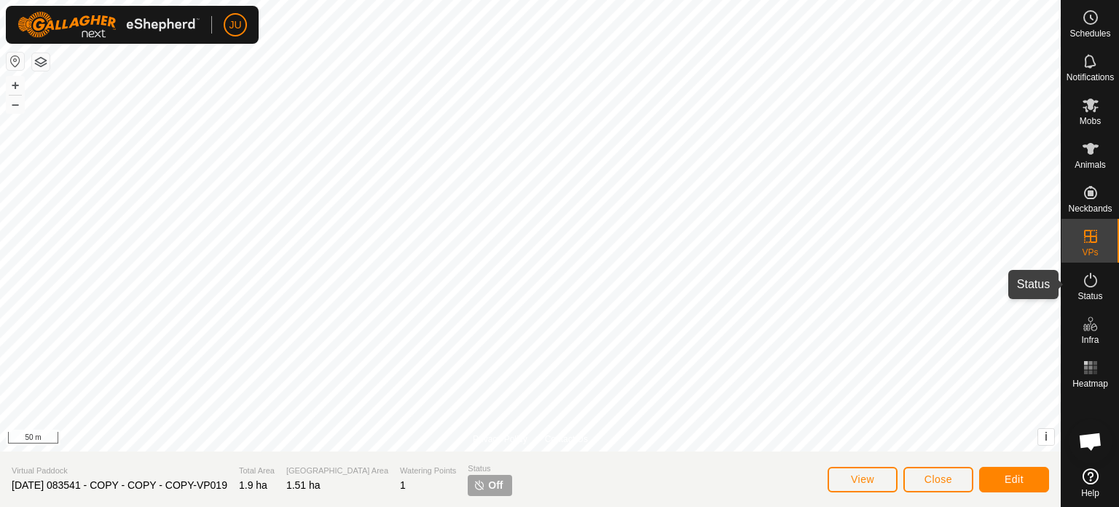
click at [1091, 276] on icon at bounding box center [1090, 279] width 17 height 17
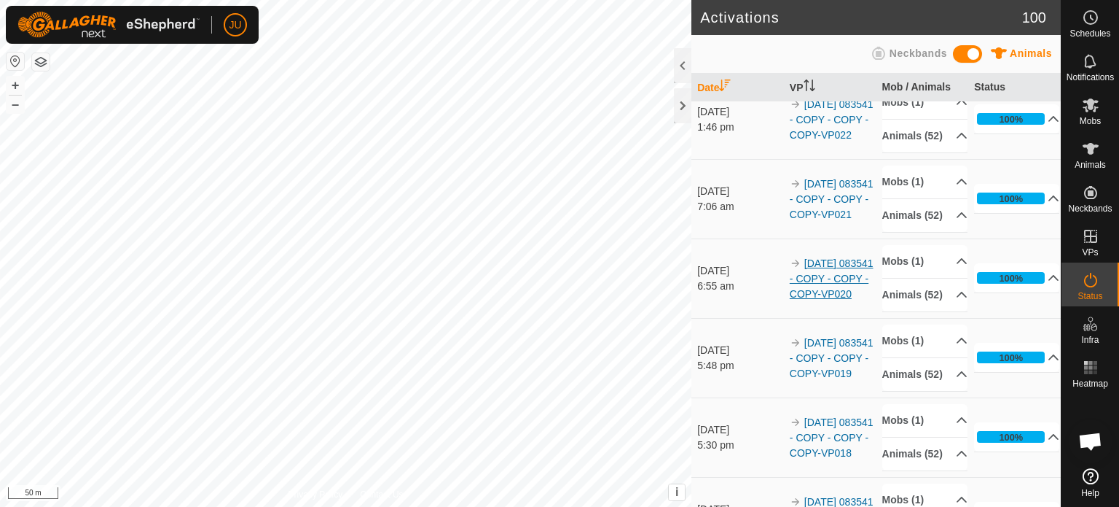
scroll to position [292, 0]
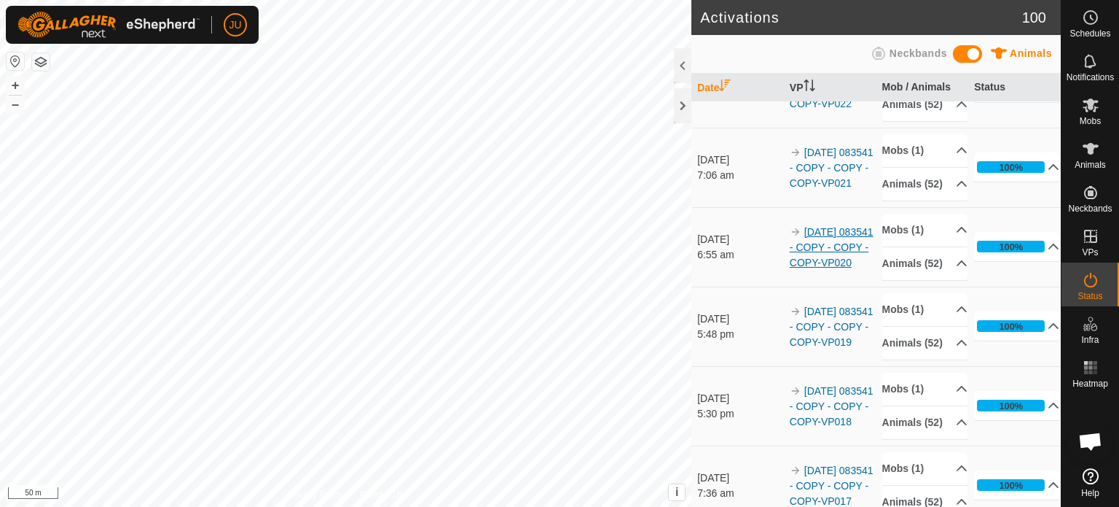
click at [827, 268] on link "[DATE] 083541 - COPY - COPY - COPY-VP020" at bounding box center [832, 247] width 84 height 42
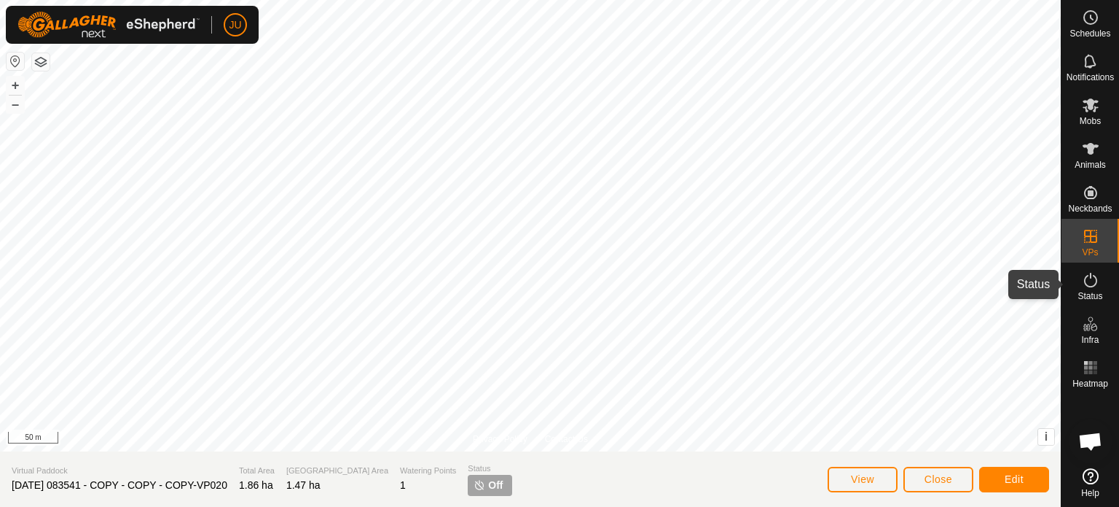
click at [1096, 288] on icon at bounding box center [1090, 279] width 17 height 17
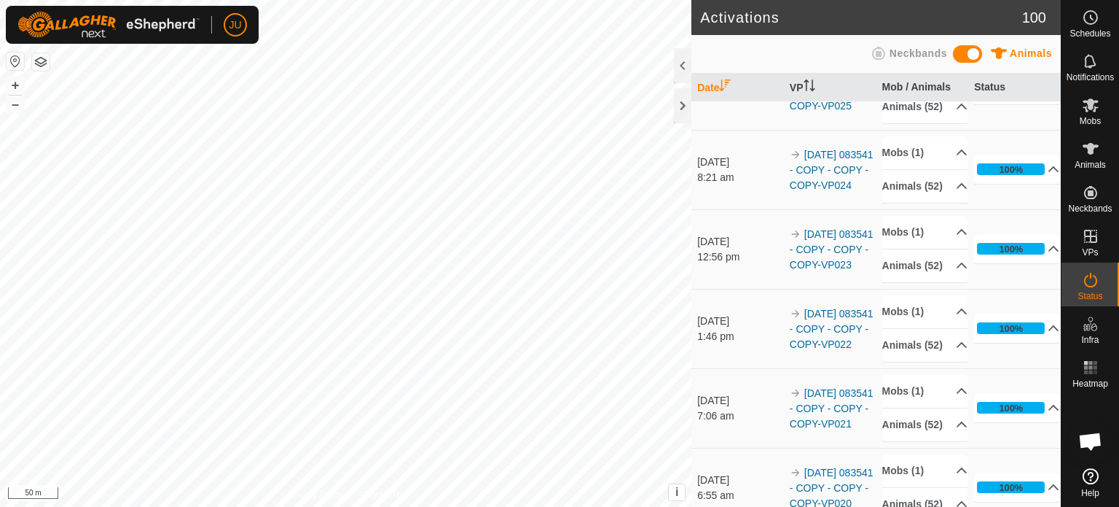
scroll to position [73, 0]
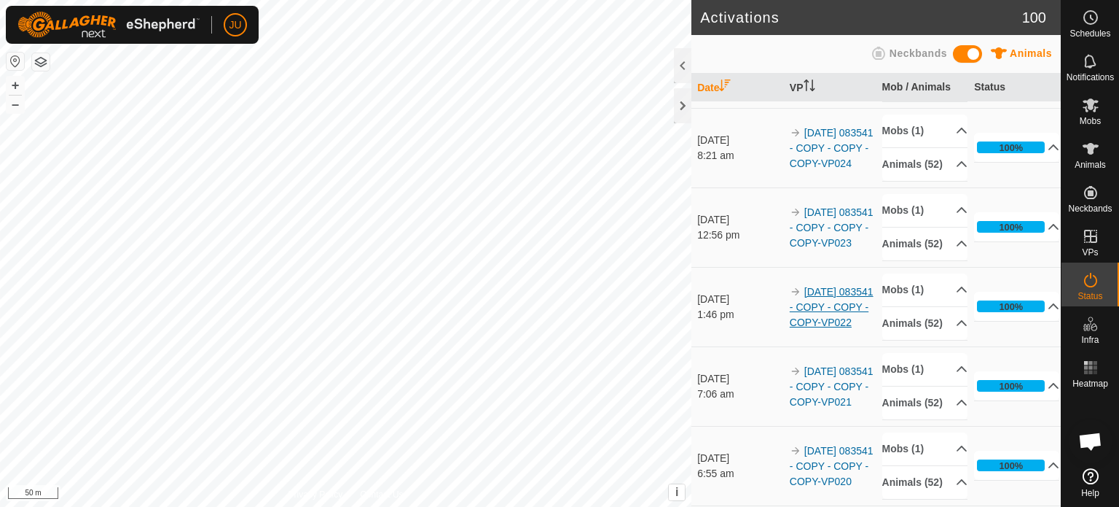
click at [810, 328] on link "[DATE] 083541 - COPY - COPY - COPY-VP022" at bounding box center [832, 307] width 84 height 42
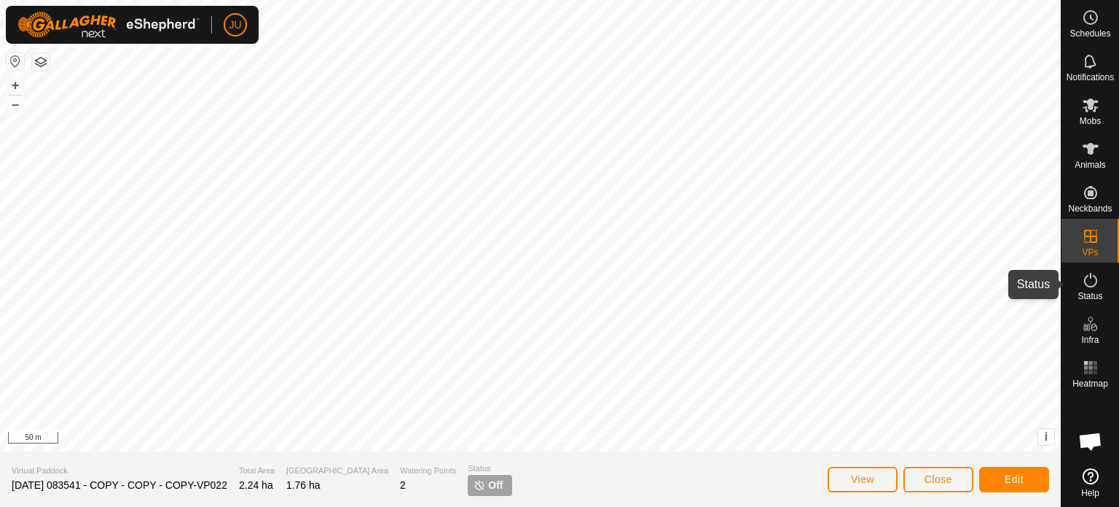
click at [1093, 286] on icon at bounding box center [1091, 280] width 13 height 15
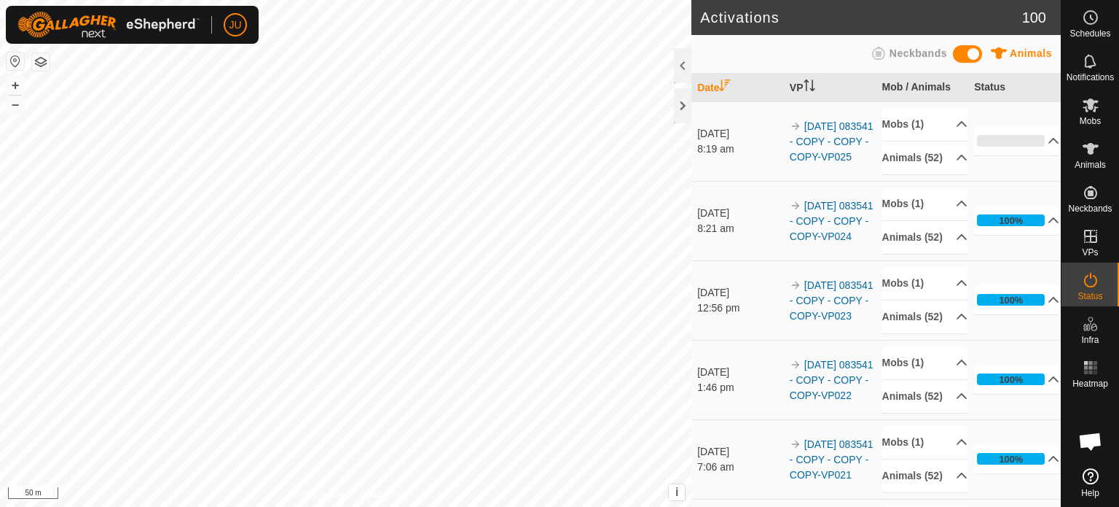
scroll to position [146, 0]
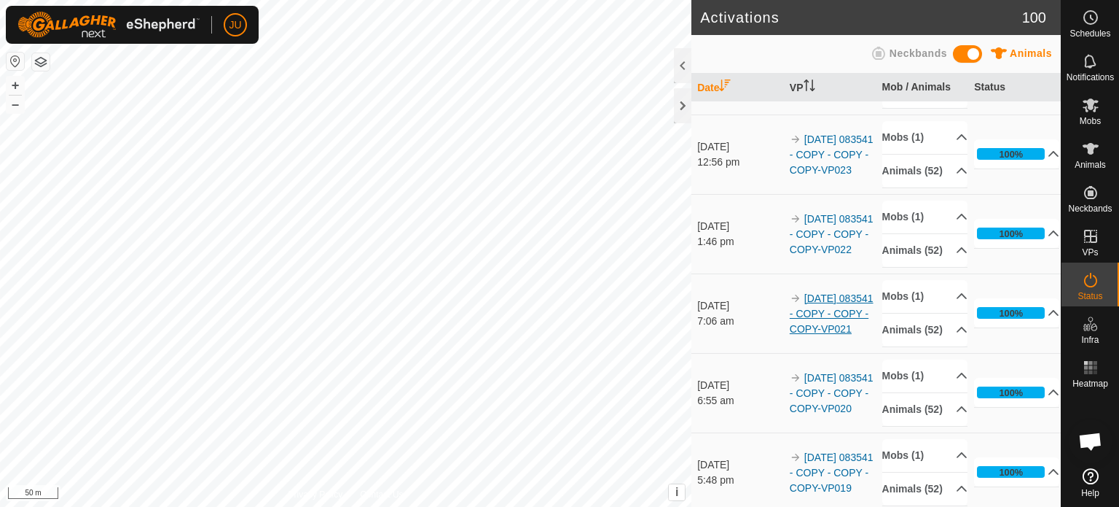
click at [842, 335] on link "[DATE] 083541 - COPY - COPY - COPY-VP021" at bounding box center [832, 313] width 84 height 42
